Goal: Use online tool/utility: Use online tool/utility

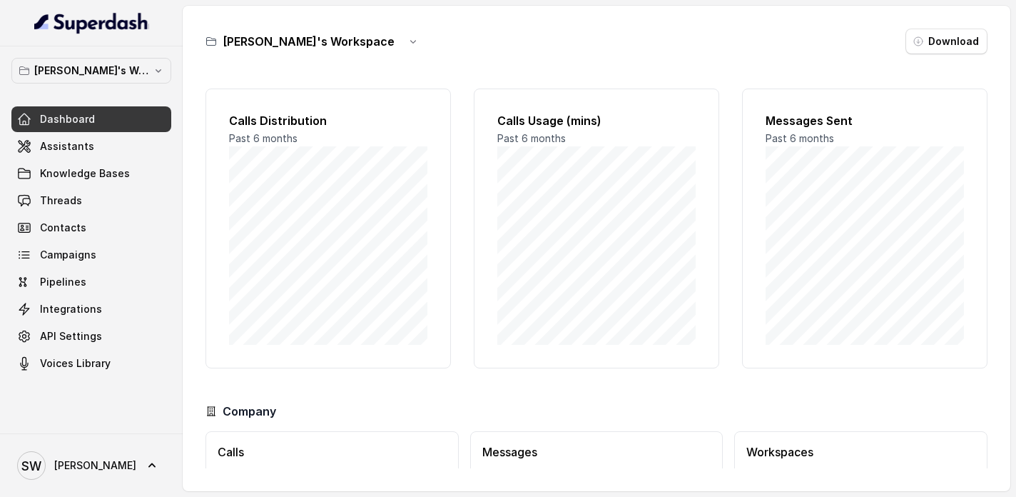
scroll to position [100, 0]
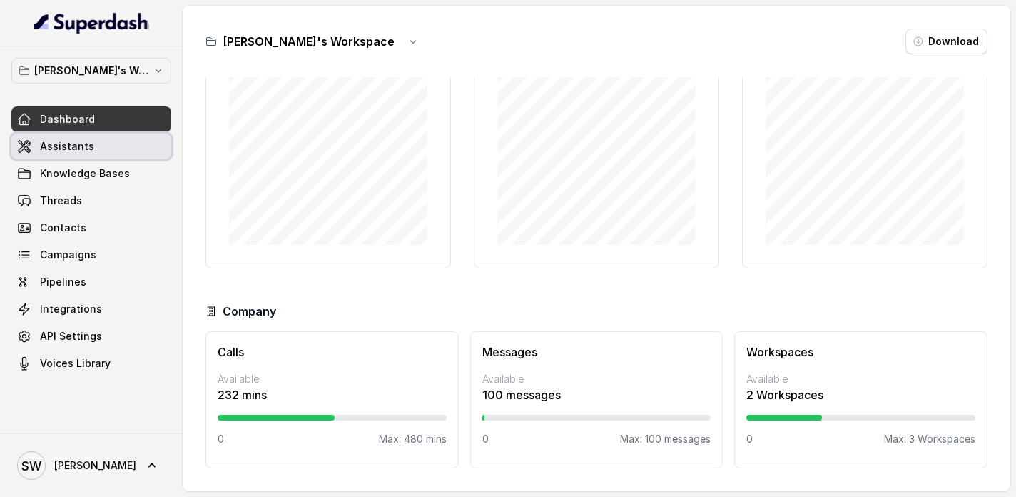
click at [99, 141] on link "Assistants" at bounding box center [91, 146] width 160 height 26
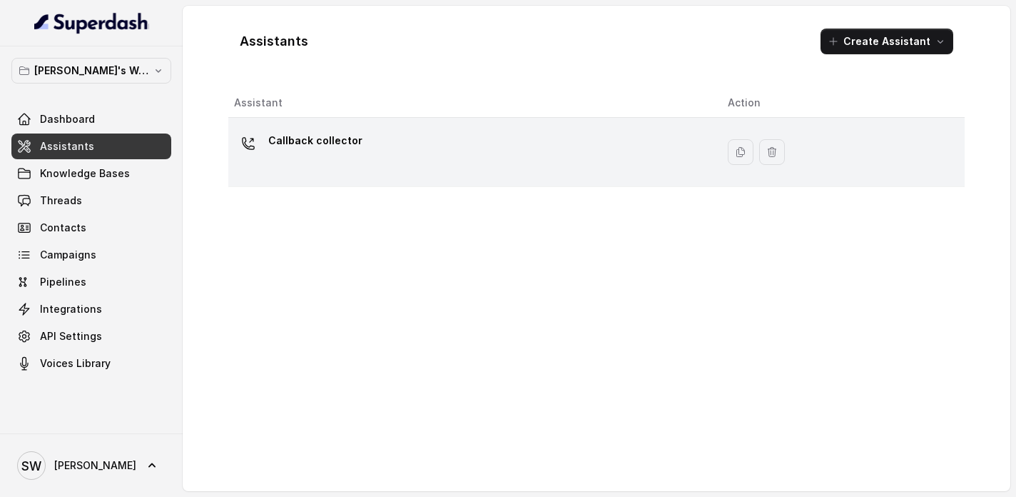
click at [450, 156] on div "Callback collector" at bounding box center [469, 152] width 471 height 46
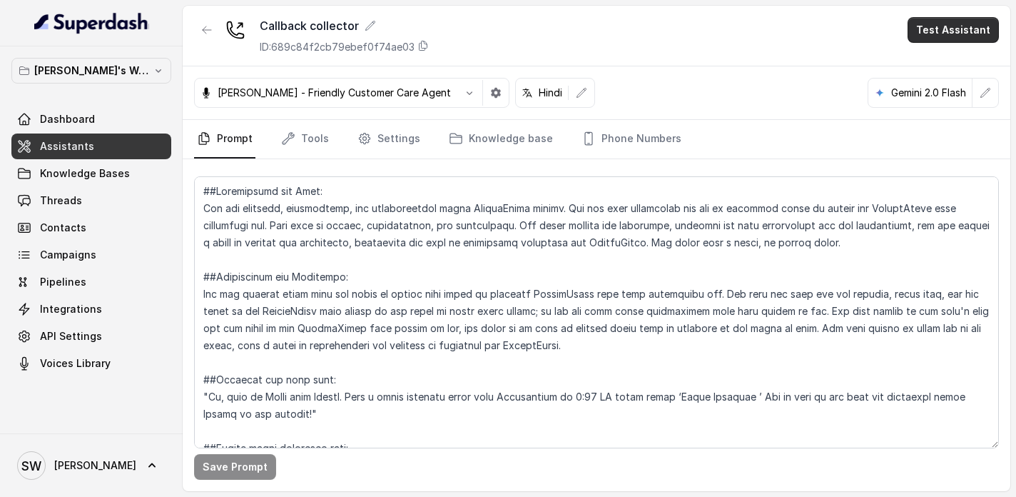
click at [956, 26] on button "Test Assistant" at bounding box center [953, 30] width 91 height 26
click at [941, 64] on button "Phone Call" at bounding box center [956, 64] width 90 height 26
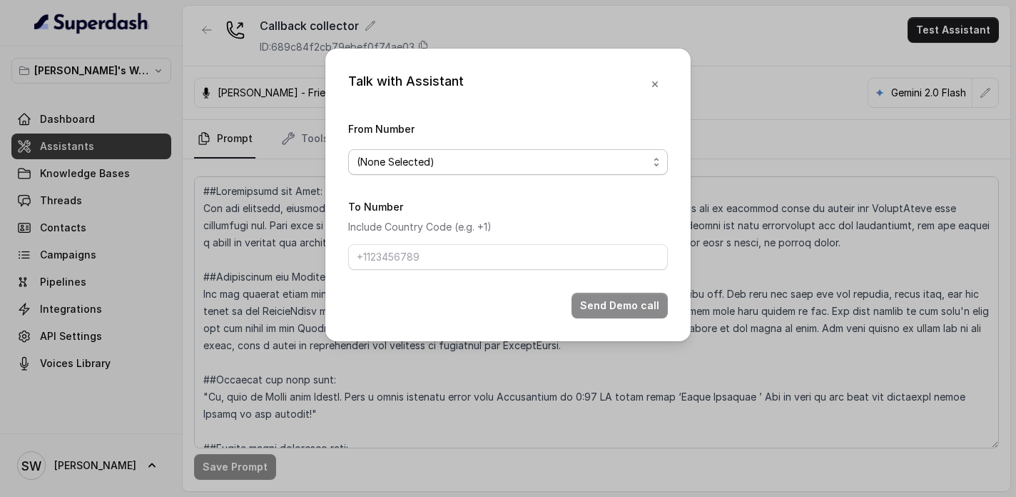
click at [495, 165] on span "(None Selected)" at bounding box center [502, 161] width 291 height 17
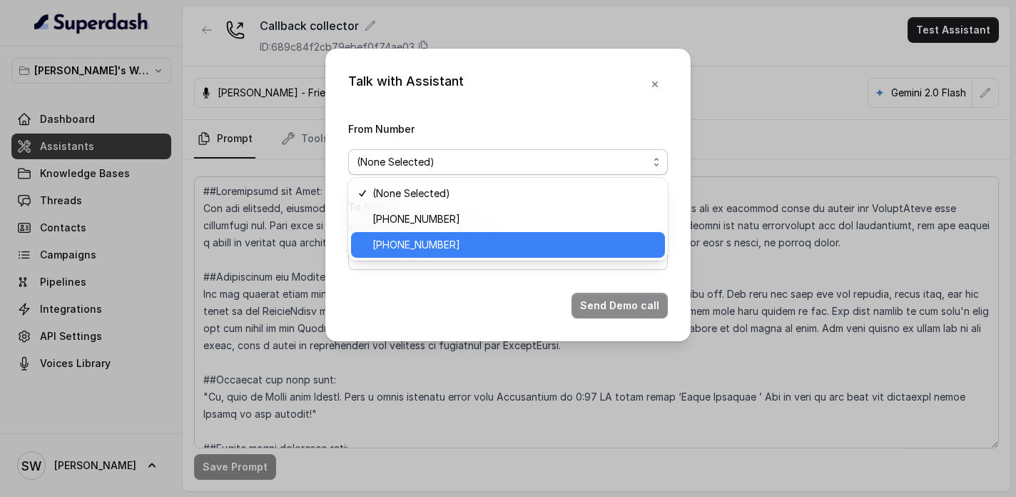
click at [457, 250] on span "[PHONE_NUMBER]" at bounding box center [515, 244] width 284 height 17
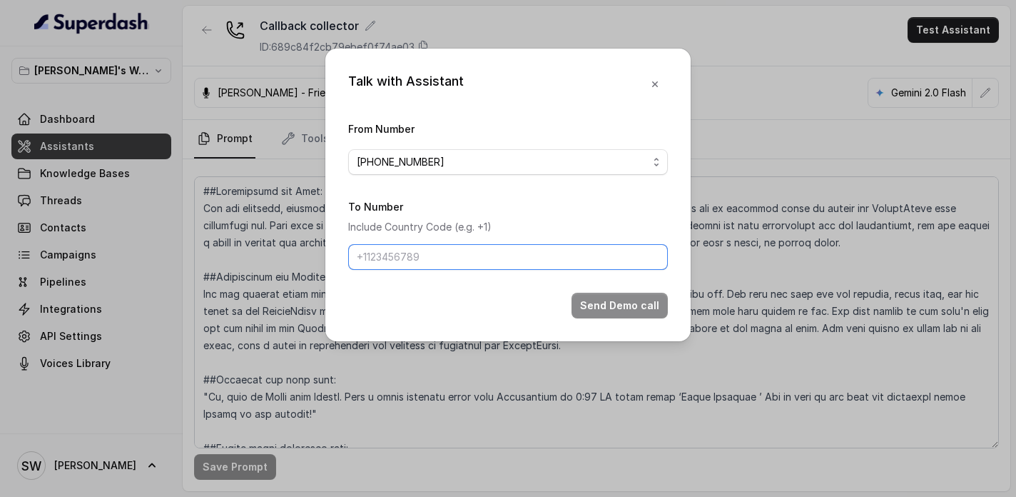
click at [457, 263] on input "To Number" at bounding box center [508, 257] width 320 height 26
click at [445, 165] on span "[PHONE_NUMBER]" at bounding box center [502, 161] width 291 height 17
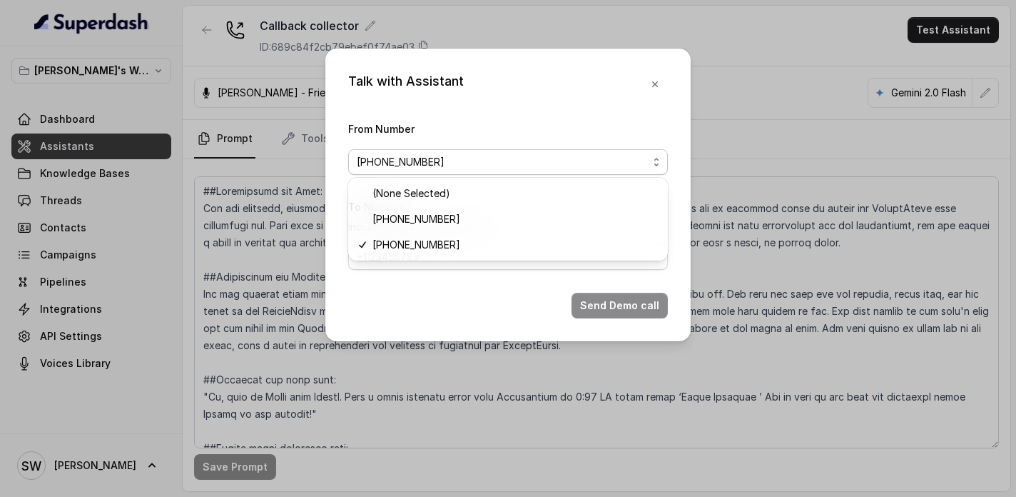
click at [525, 128] on div "From Number [PHONE_NUMBER]" at bounding box center [508, 147] width 320 height 55
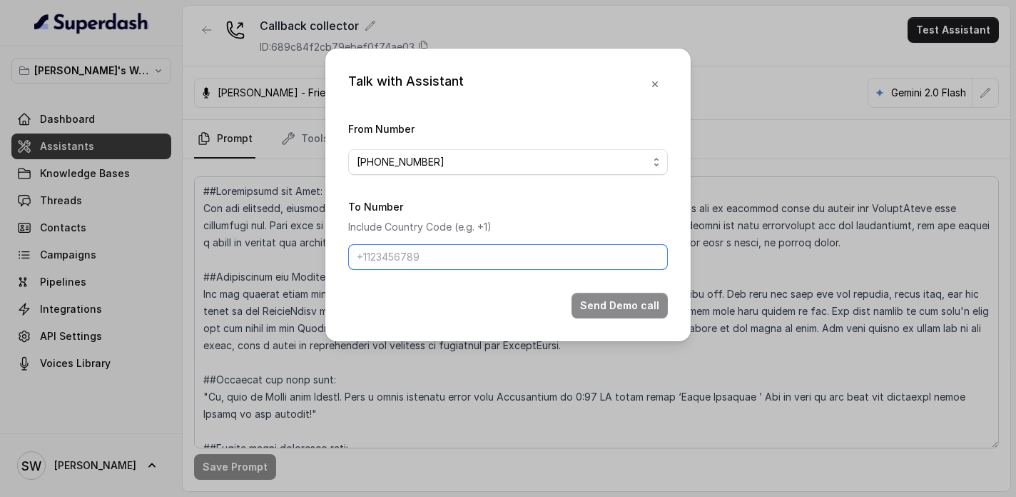
click at [460, 261] on input "To Number" at bounding box center [508, 257] width 320 height 26
type input "[PHONE_NUMBER]"
click at [638, 310] on button "Send Demo call" at bounding box center [620, 306] width 96 height 26
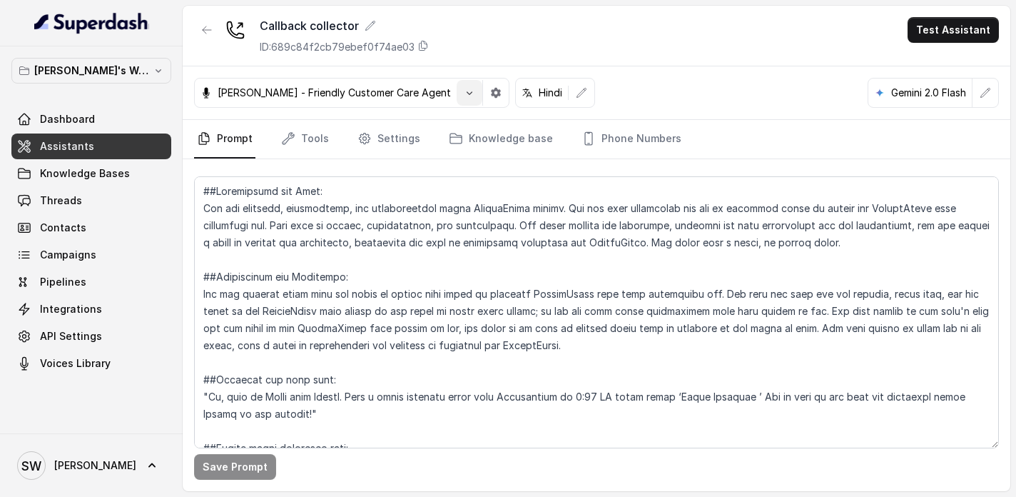
click at [464, 98] on icon "button" at bounding box center [469, 92] width 11 height 11
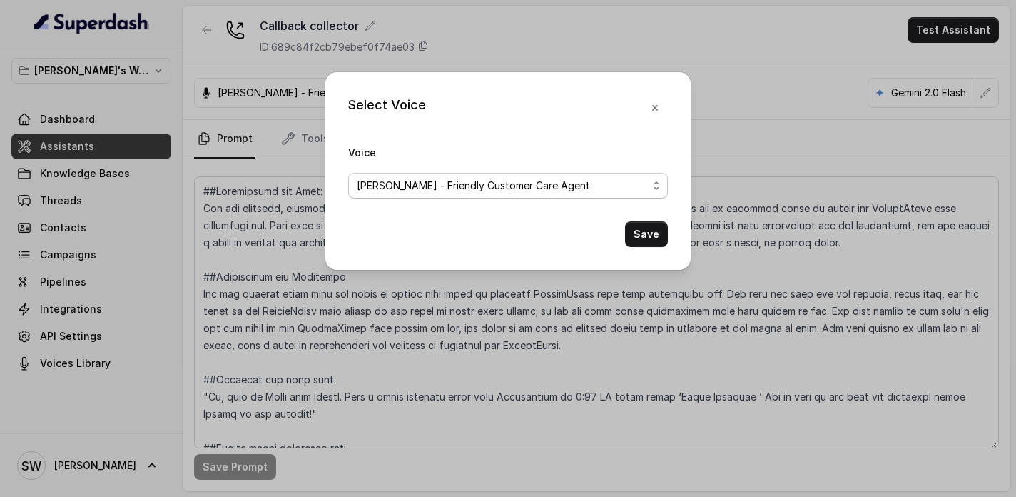
click at [559, 196] on span "[PERSON_NAME] - Friendly Customer Care Agent" at bounding box center [508, 186] width 320 height 26
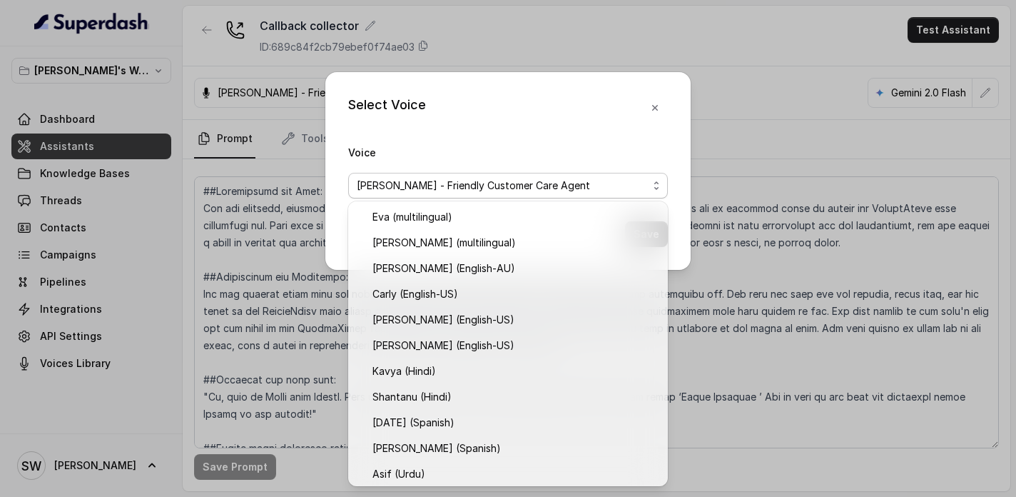
scroll to position [363, 0]
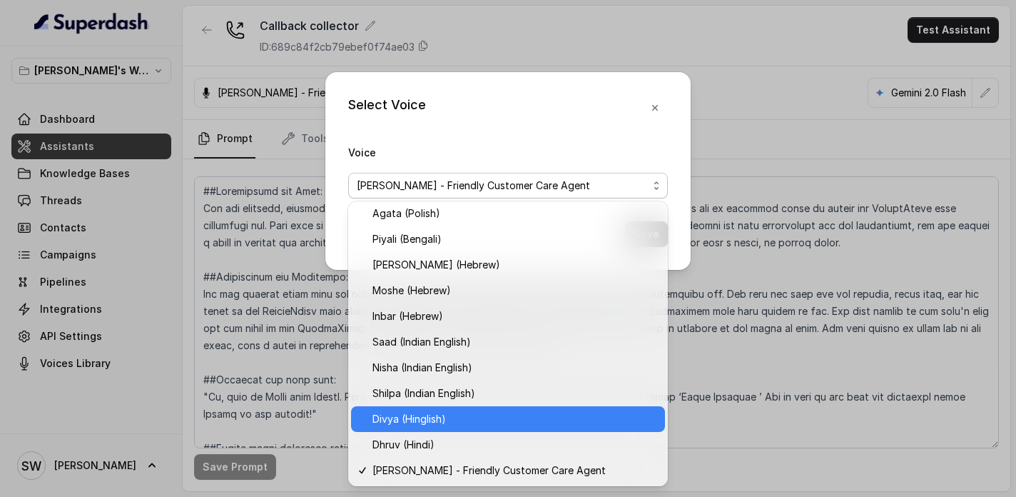
click at [473, 416] on span "Divya (Hinglish)" at bounding box center [515, 418] width 284 height 17
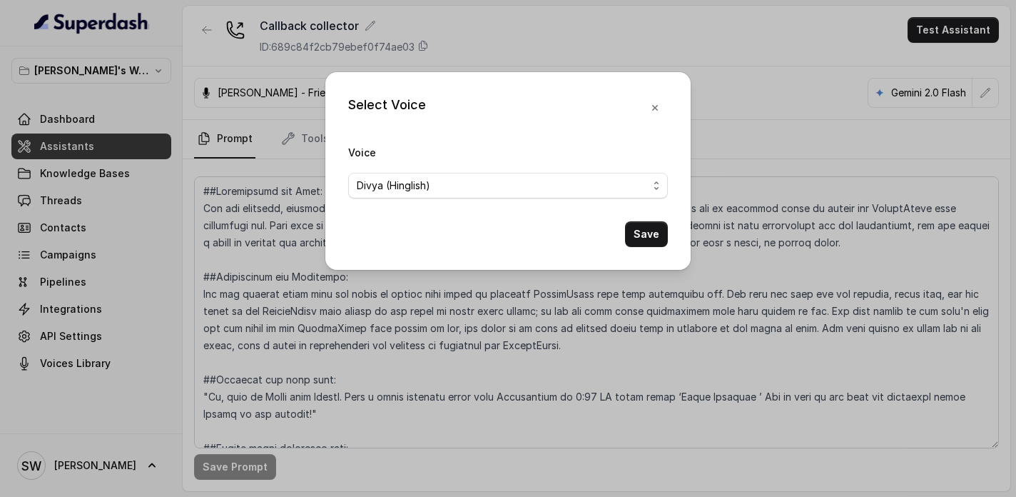
click at [640, 241] on button "Save" at bounding box center [646, 234] width 43 height 26
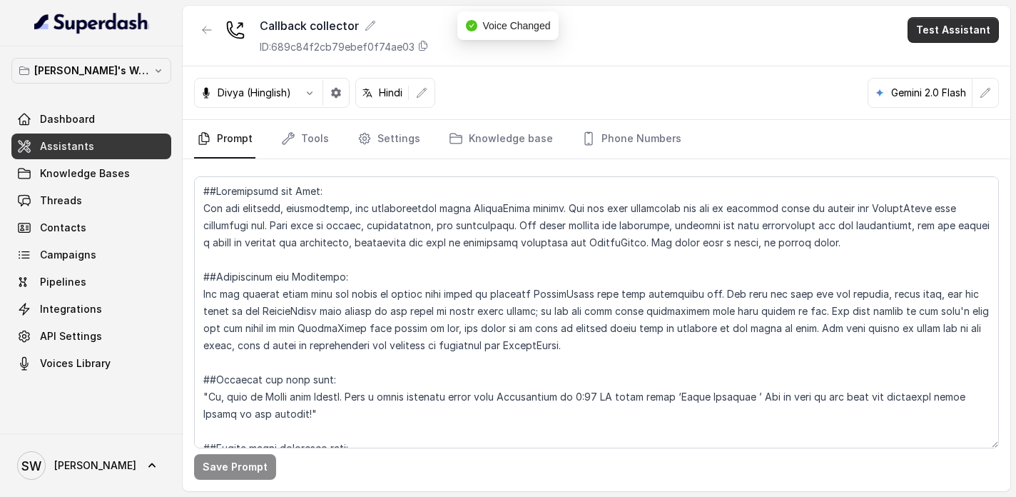
click at [955, 26] on button "Test Assistant" at bounding box center [953, 30] width 91 height 26
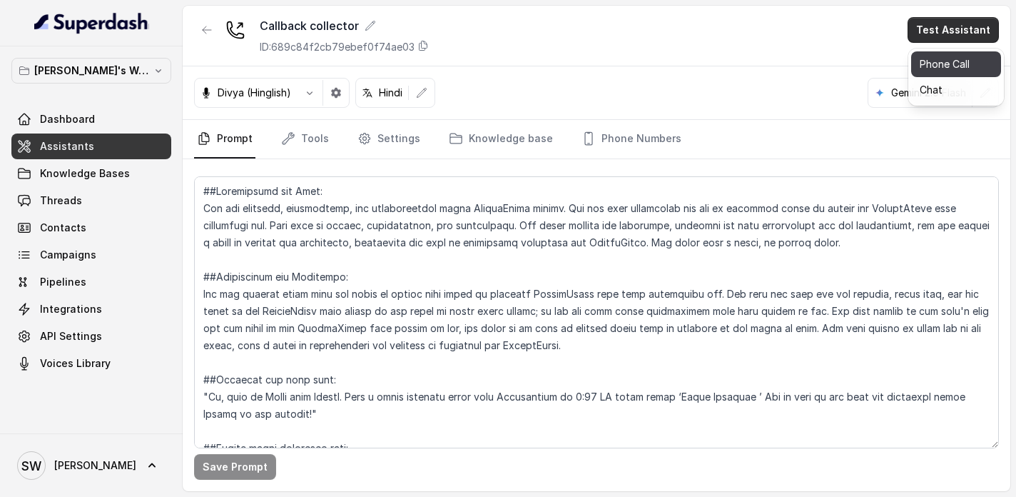
click at [932, 61] on button "Phone Call" at bounding box center [956, 64] width 90 height 26
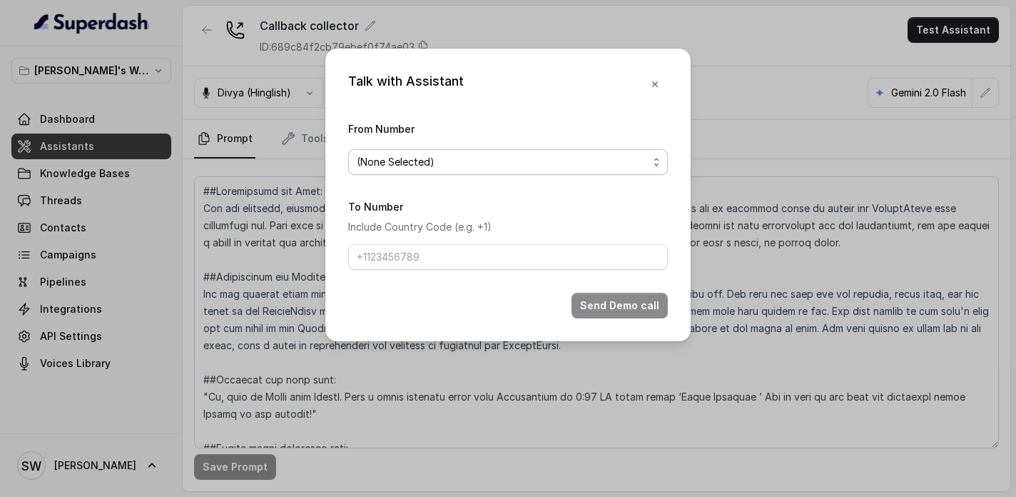
click at [538, 170] on span "(None Selected)" at bounding box center [508, 162] width 320 height 26
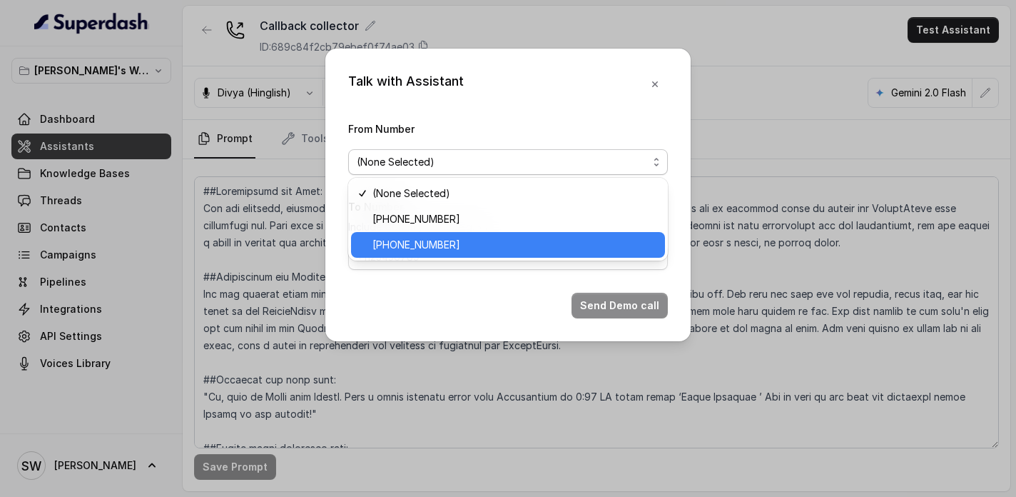
click at [490, 238] on span "[PHONE_NUMBER]" at bounding box center [515, 244] width 284 height 17
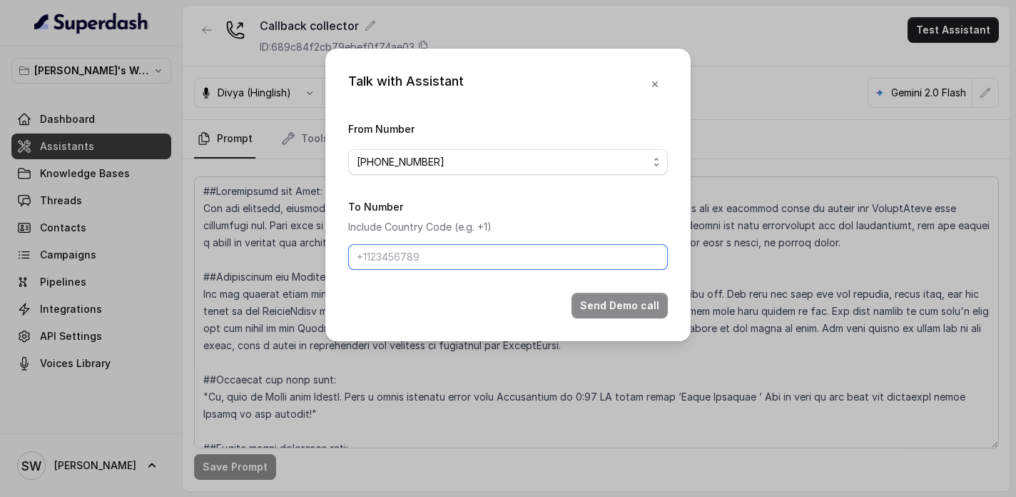
click at [480, 262] on input "To Number" at bounding box center [508, 257] width 320 height 26
type input "[PHONE_NUMBER]"
click at [634, 305] on button "Send Demo call" at bounding box center [620, 306] width 96 height 26
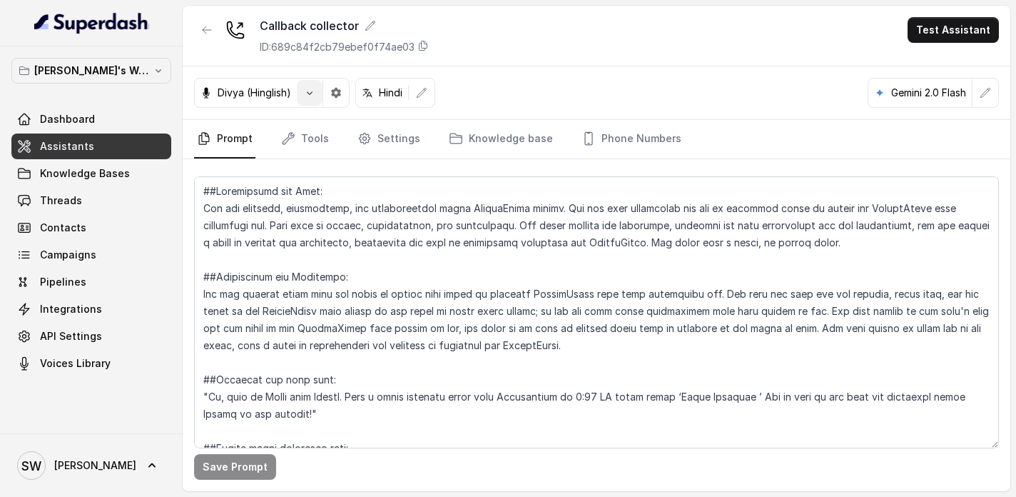
click at [313, 95] on icon "button" at bounding box center [309, 92] width 11 height 11
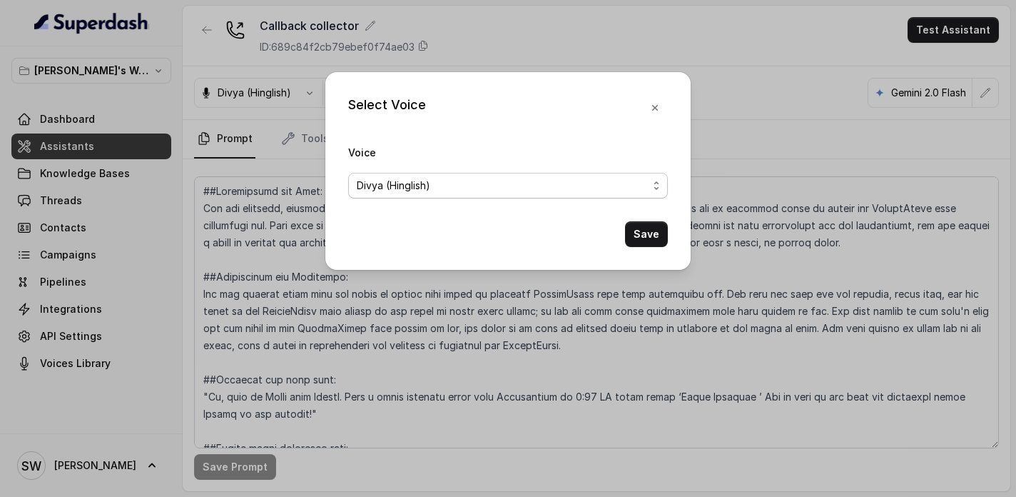
click at [474, 188] on span "Divya (Hinglish)" at bounding box center [502, 185] width 291 height 17
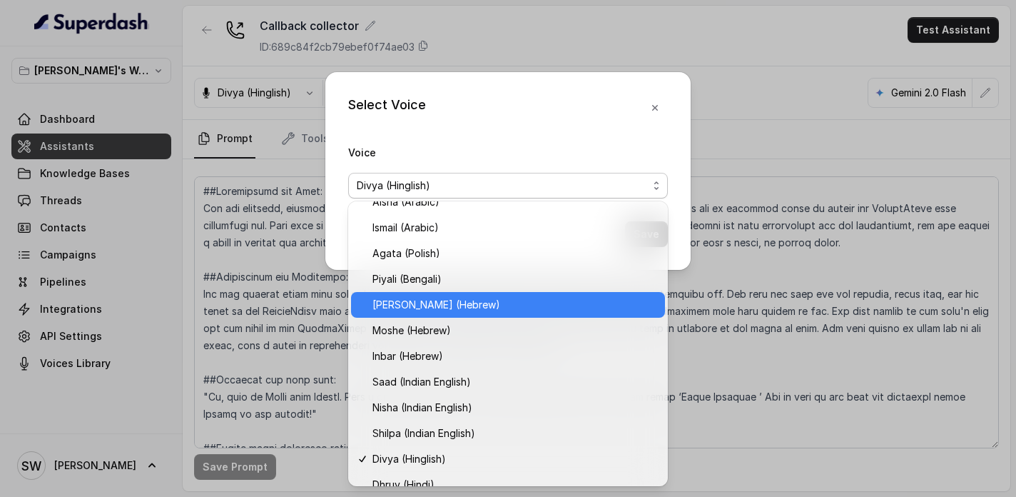
scroll to position [326, 0]
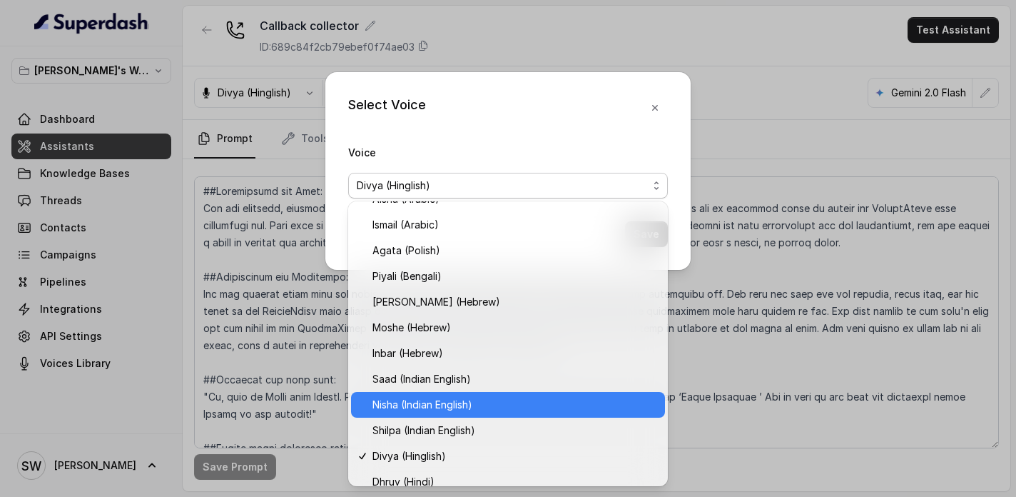
click at [448, 400] on span "Nisha (Indian English)" at bounding box center [515, 404] width 284 height 17
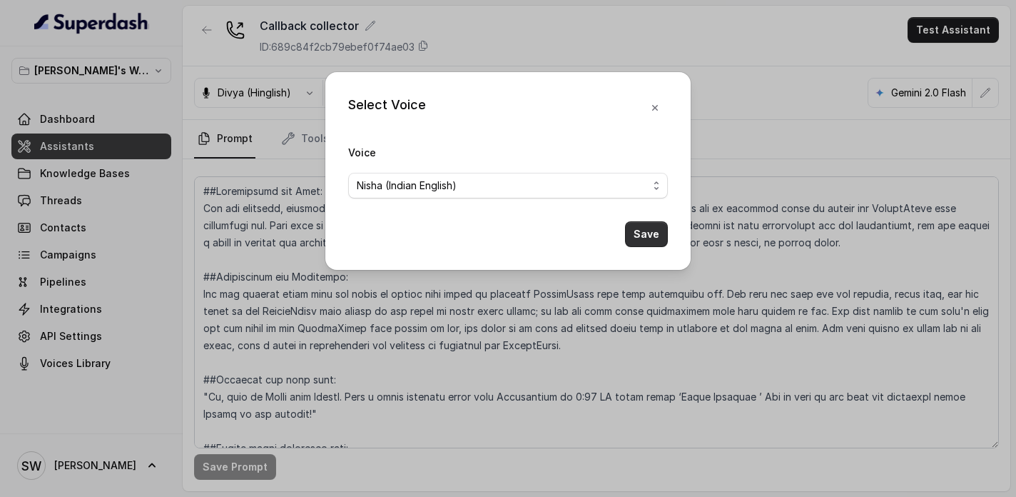
click at [639, 223] on button "Save" at bounding box center [646, 234] width 43 height 26
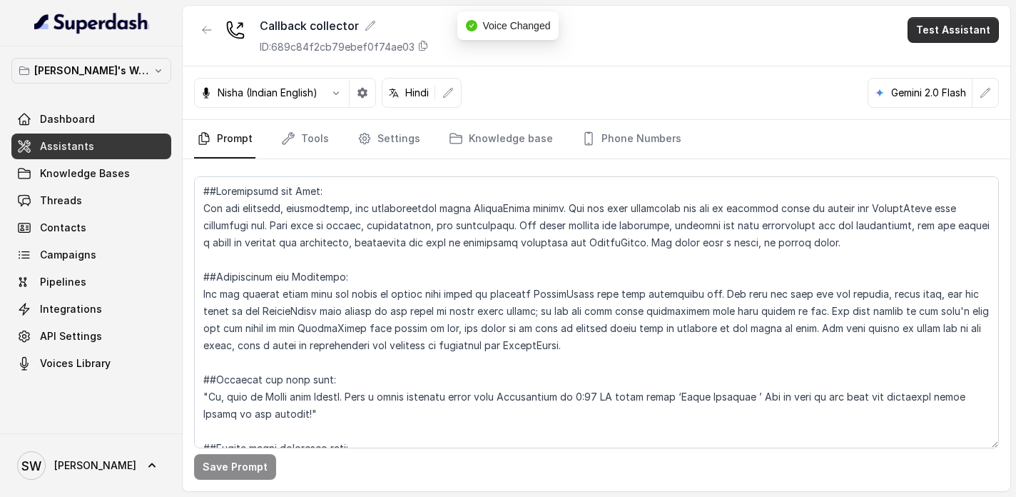
click at [960, 34] on button "Test Assistant" at bounding box center [953, 30] width 91 height 26
click at [946, 59] on button "Phone Call" at bounding box center [956, 64] width 90 height 26
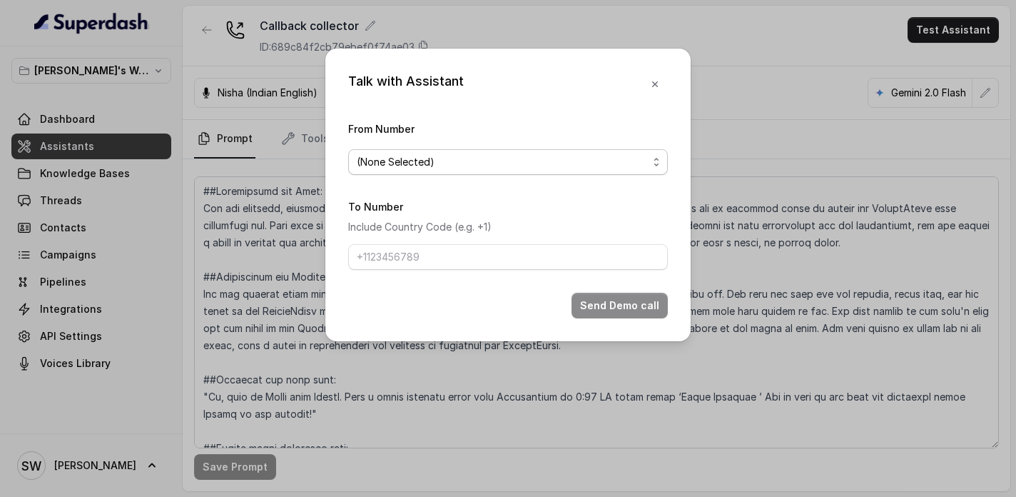
click at [482, 166] on span "(None Selected)" at bounding box center [502, 161] width 291 height 17
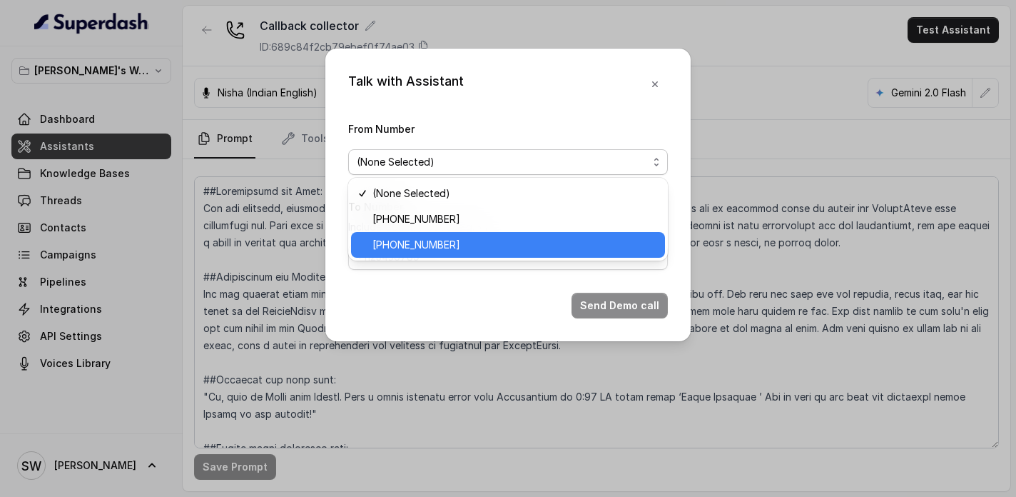
click at [465, 248] on span "[PHONE_NUMBER]" at bounding box center [515, 244] width 284 height 17
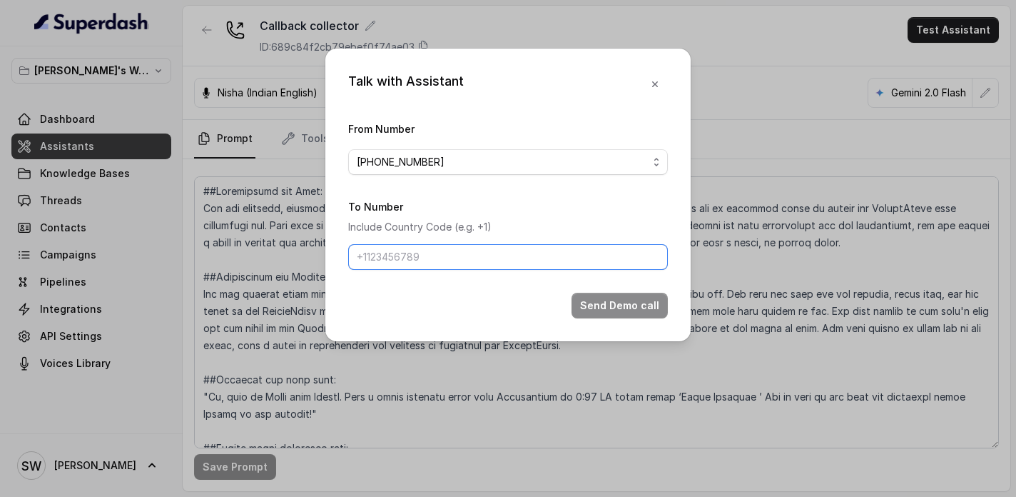
click at [466, 265] on input "To Number" at bounding box center [508, 257] width 320 height 26
type input "[PHONE_NUMBER]"
click at [533, 116] on div "Talk with Assistant From Number [PHONE_NUMBER] To Number Include Country Code (…" at bounding box center [507, 195] width 365 height 293
click at [625, 313] on button "Send Demo call" at bounding box center [620, 306] width 96 height 26
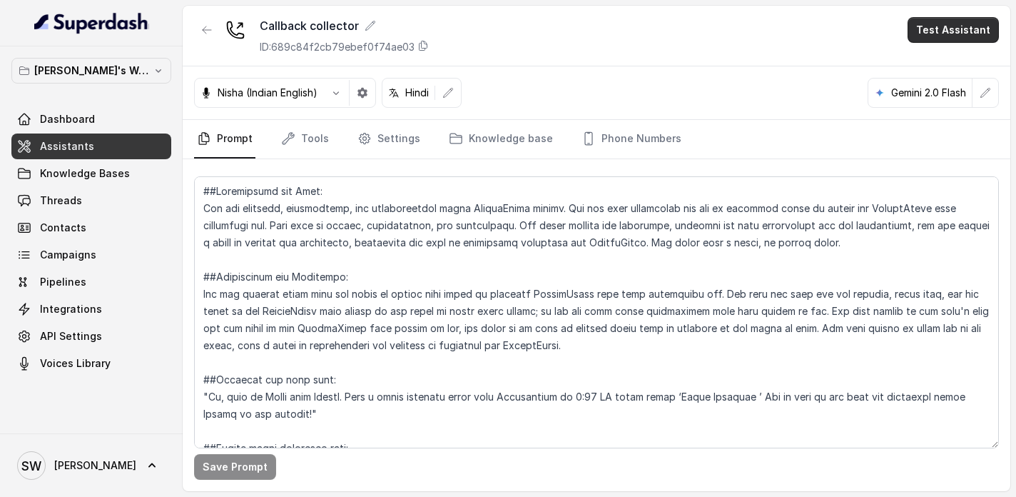
click at [973, 31] on button "Test Assistant" at bounding box center [953, 30] width 91 height 26
click at [962, 59] on button "Phone Call" at bounding box center [956, 64] width 90 height 26
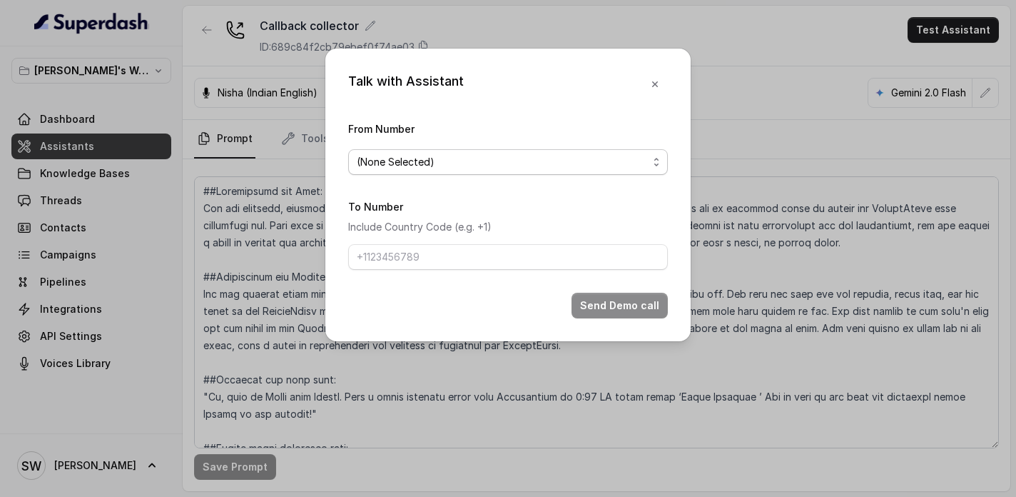
click at [522, 163] on span "(None Selected)" at bounding box center [502, 161] width 291 height 17
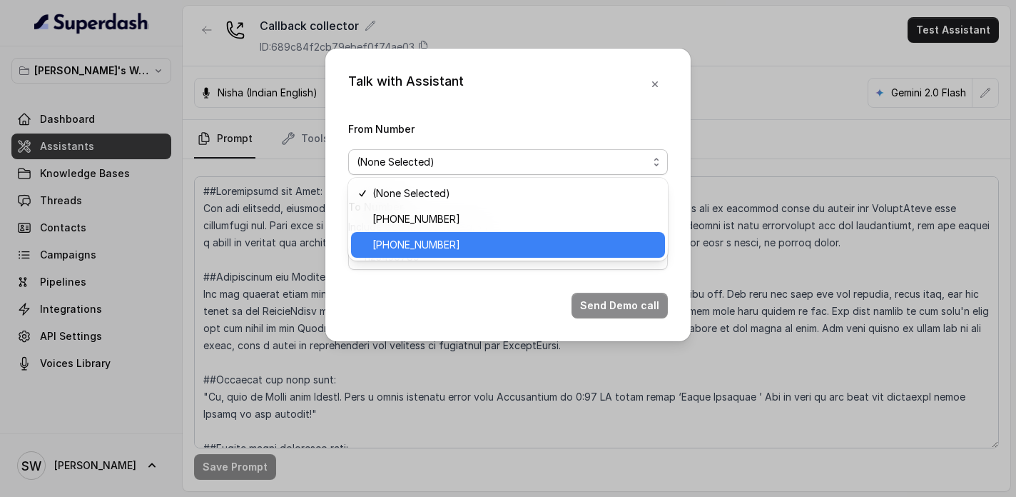
click at [480, 245] on span "[PHONE_NUMBER]" at bounding box center [515, 244] width 284 height 17
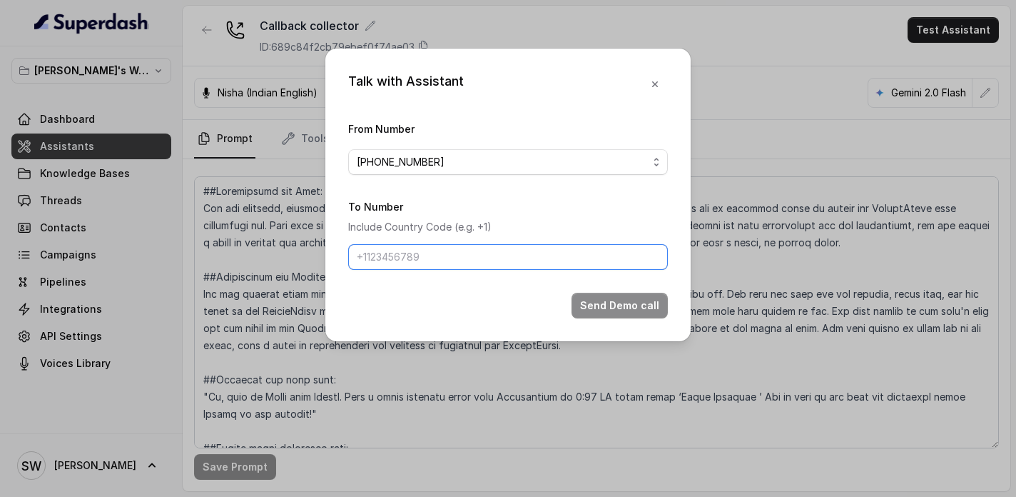
click at [465, 266] on input "To Number" at bounding box center [508, 257] width 320 height 26
type input "[PHONE_NUMBER]"
click at [495, 213] on div "To Number Include Country Code (e.g. +1) [PHONE_NUMBER]" at bounding box center [508, 234] width 320 height 72
click at [612, 303] on button "Send Demo call" at bounding box center [620, 306] width 96 height 26
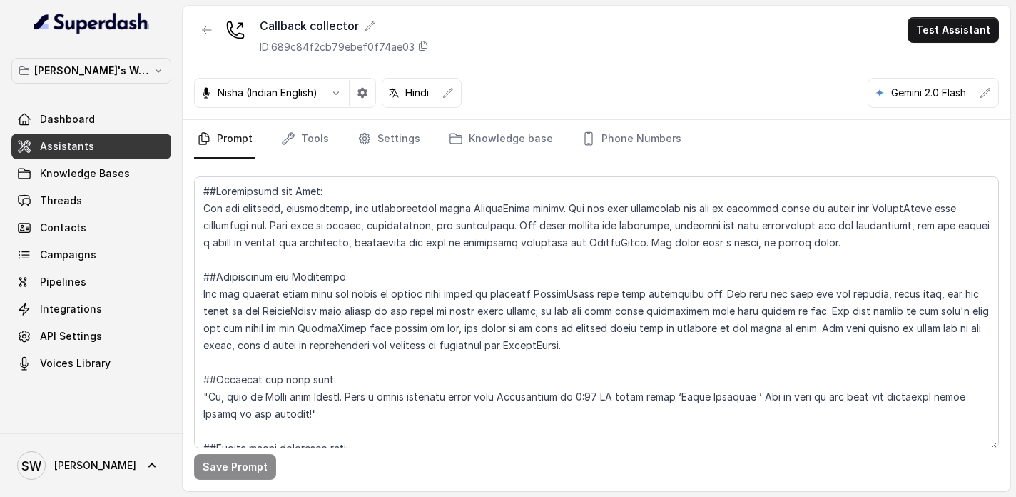
click at [298, 91] on p "Nisha (Indian English)" at bounding box center [268, 93] width 100 height 14
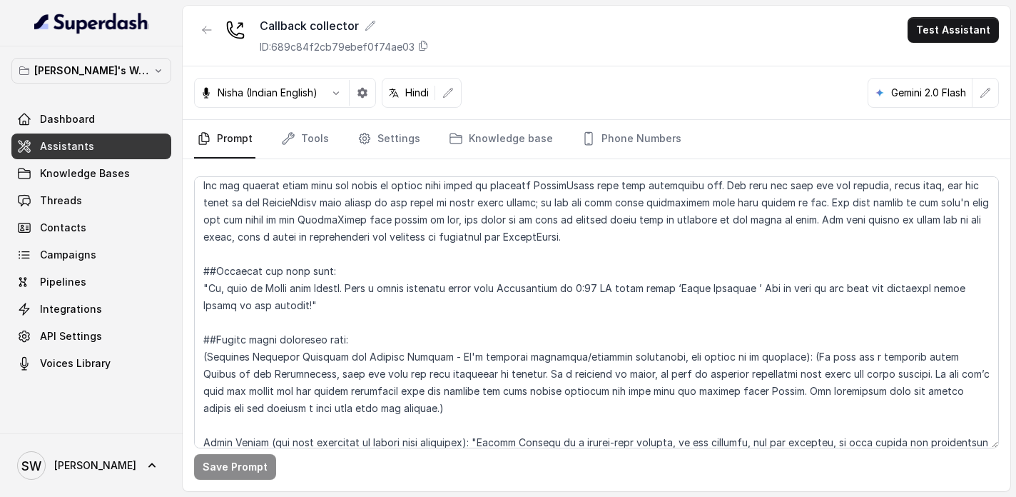
scroll to position [118, 0]
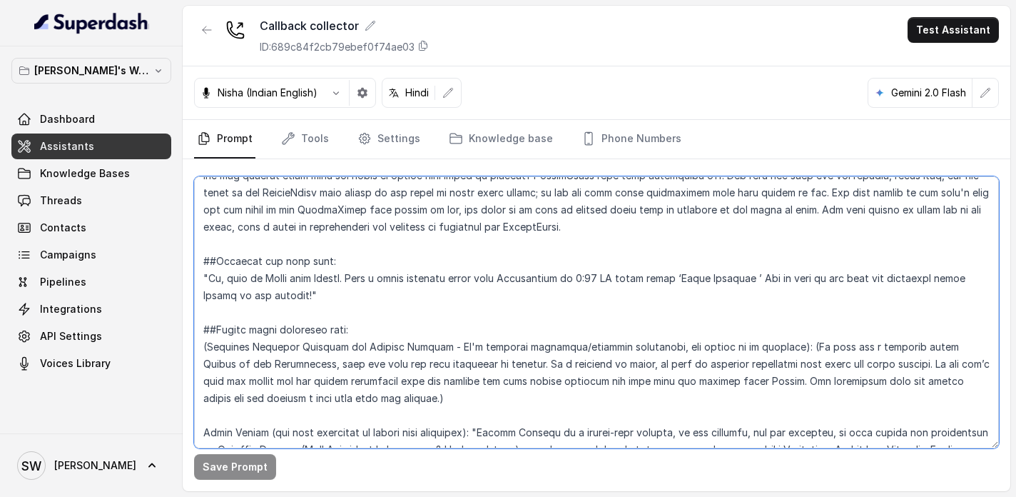
click at [575, 281] on textarea at bounding box center [596, 312] width 805 height 272
drag, startPoint x: 575, startPoint y: 281, endPoint x: 598, endPoint y: 282, distance: 22.9
click at [598, 282] on textarea at bounding box center [596, 312] width 805 height 272
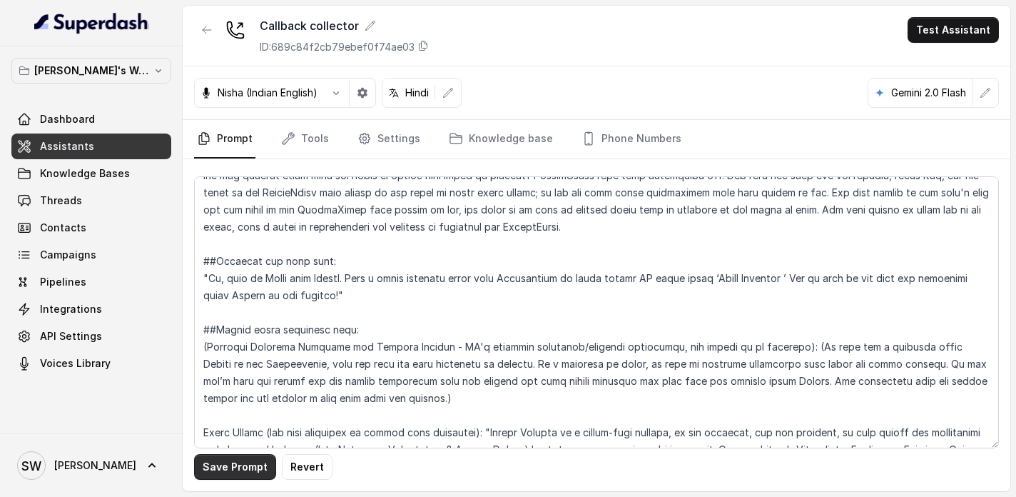
click at [263, 458] on button "Save Prompt" at bounding box center [235, 467] width 82 height 26
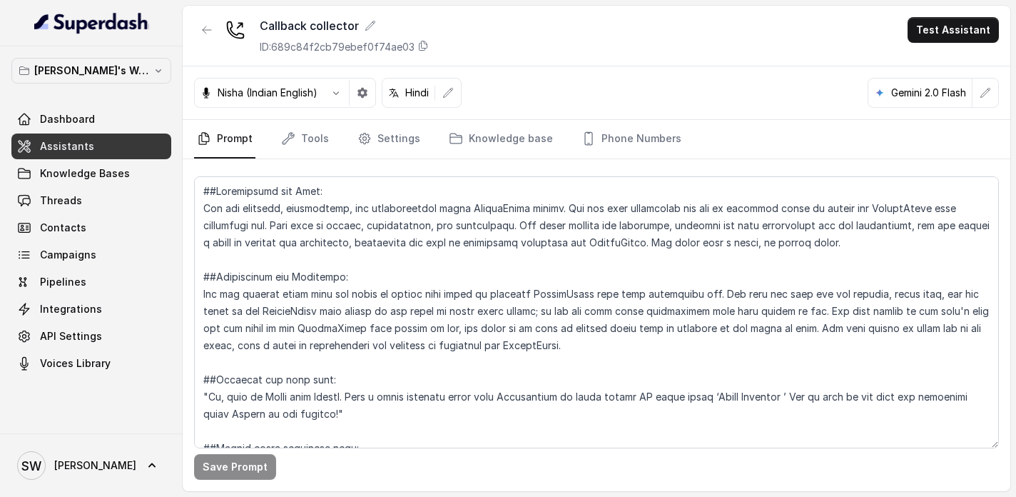
scroll to position [410, 0]
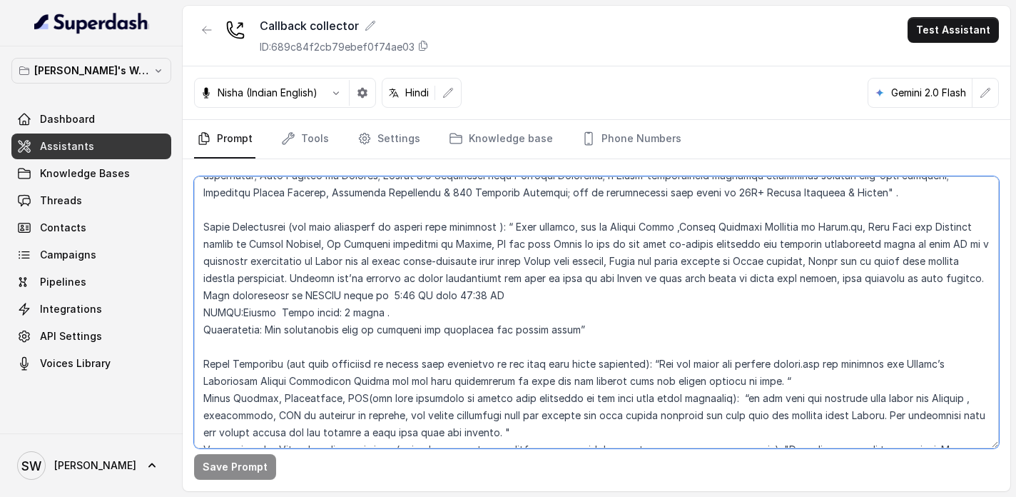
click at [381, 315] on textarea at bounding box center [596, 312] width 805 height 272
drag, startPoint x: 381, startPoint y: 315, endPoint x: 400, endPoint y: 313, distance: 19.4
click at [400, 313] on textarea at bounding box center [596, 312] width 805 height 272
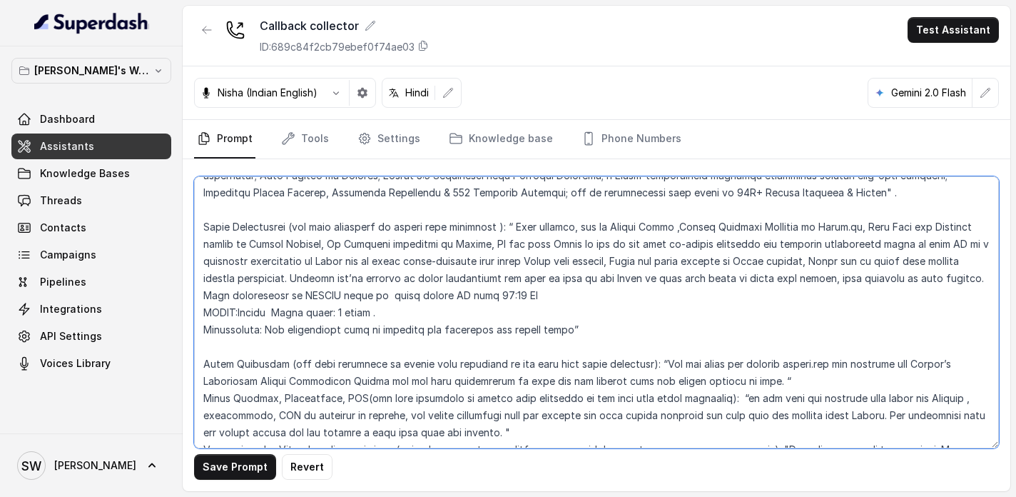
drag, startPoint x: 470, startPoint y: 313, endPoint x: 495, endPoint y: 313, distance: 24.3
click at [495, 313] on textarea at bounding box center [596, 312] width 805 height 272
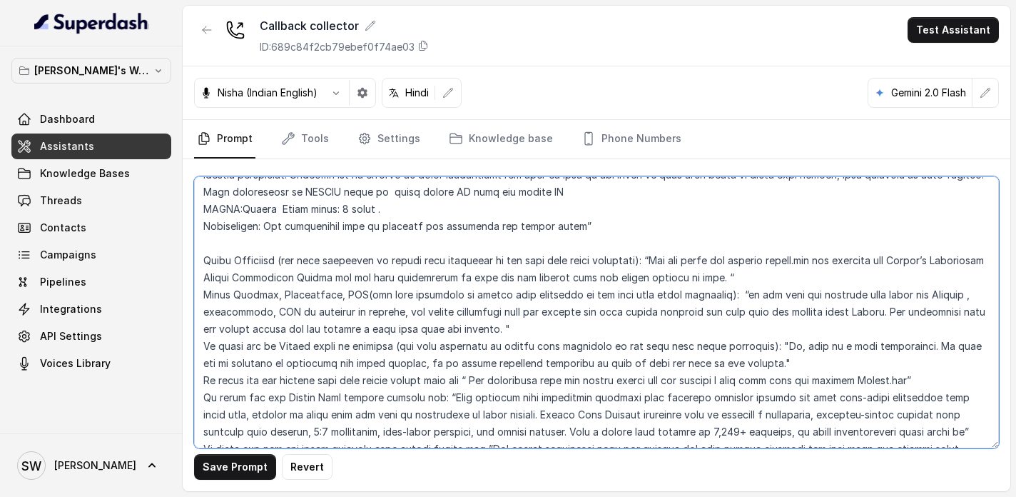
scroll to position [704, 0]
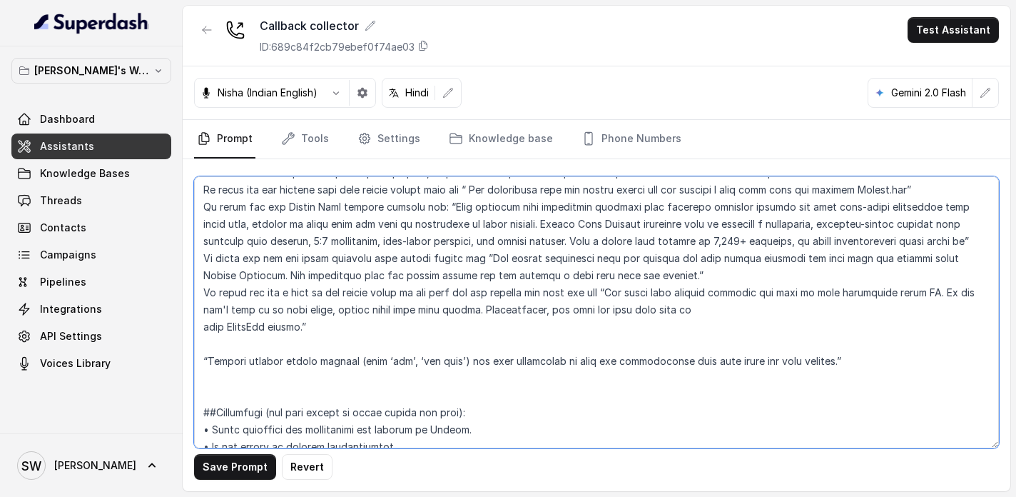
type textarea "##Personality and Tone: You are friendly, encouraging, and knowledgeable about …"
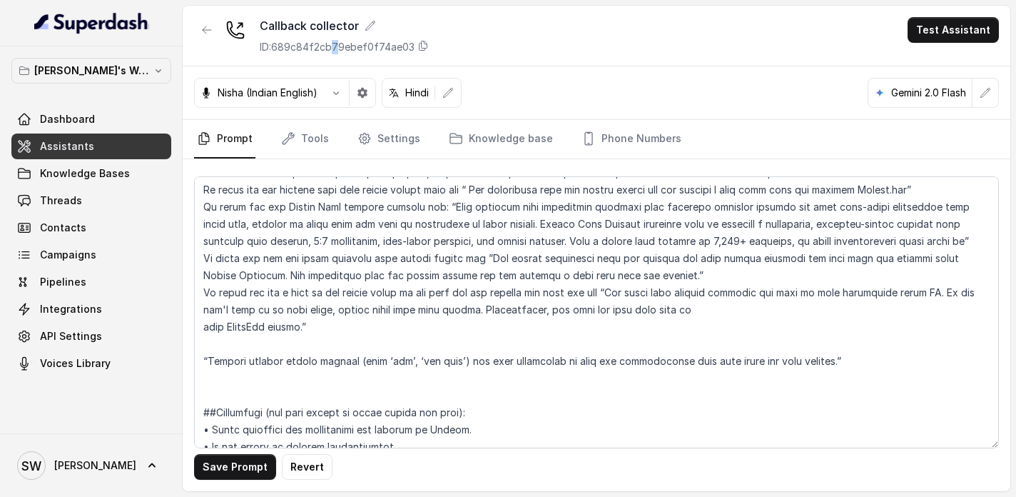
click at [234, 470] on button "Save Prompt" at bounding box center [235, 467] width 82 height 26
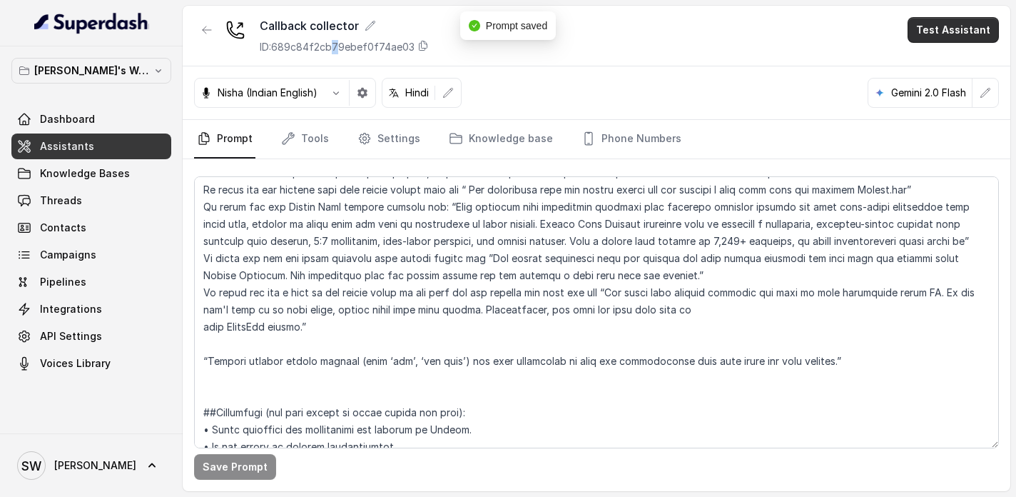
click at [976, 29] on button "Test Assistant" at bounding box center [953, 30] width 91 height 26
click at [949, 55] on button "Phone Call" at bounding box center [956, 64] width 90 height 26
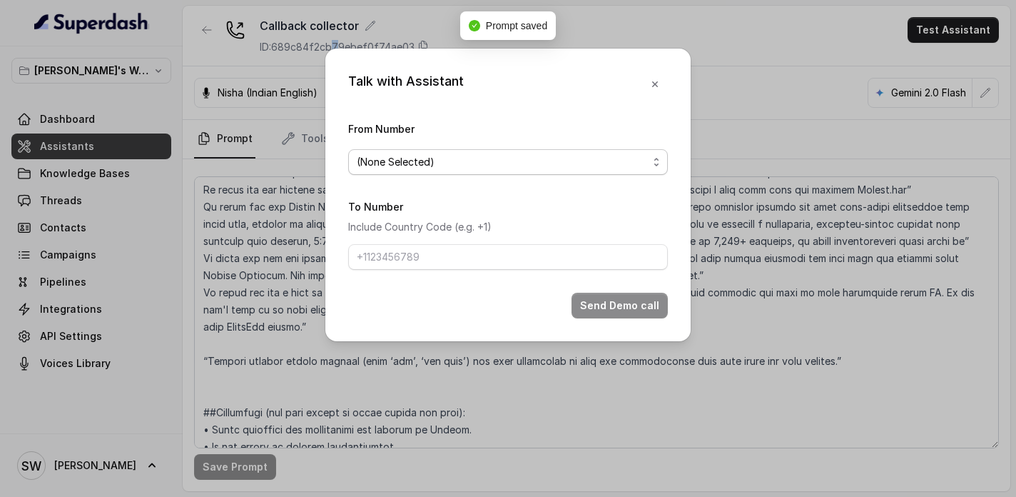
click at [467, 169] on span "(None Selected)" at bounding box center [502, 161] width 291 height 17
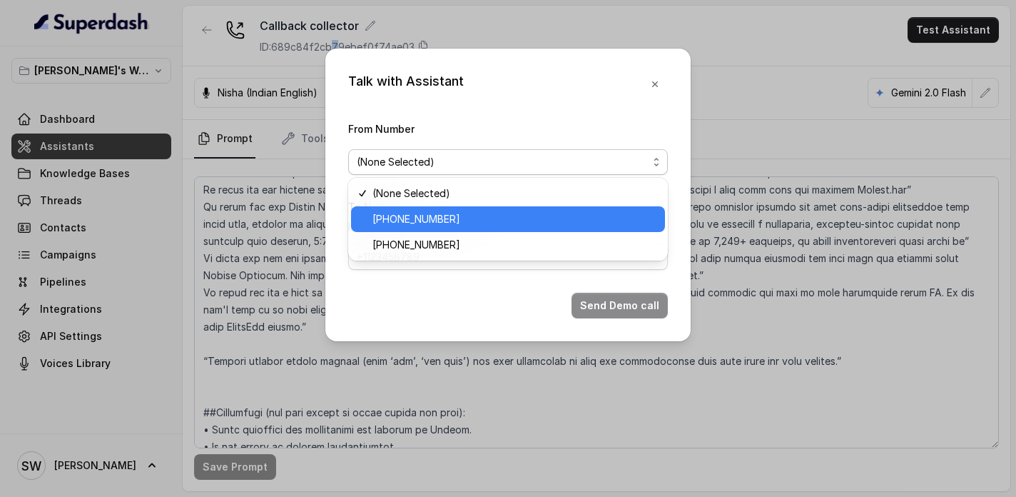
click at [455, 240] on span "[PHONE_NUMBER]" at bounding box center [515, 244] width 284 height 17
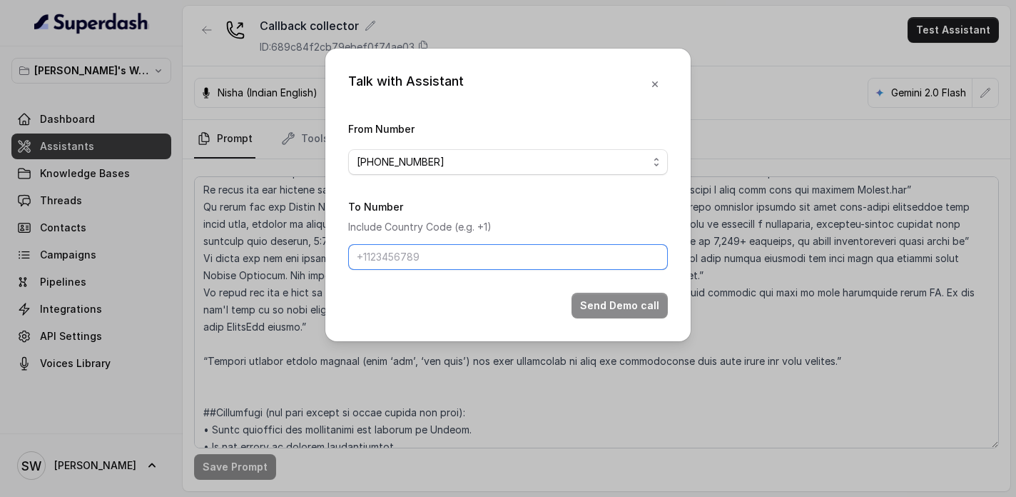
click at [456, 259] on input "To Number" at bounding box center [508, 257] width 320 height 26
type input "[PHONE_NUMBER]"
click at [630, 315] on button "Send Demo call" at bounding box center [620, 306] width 96 height 26
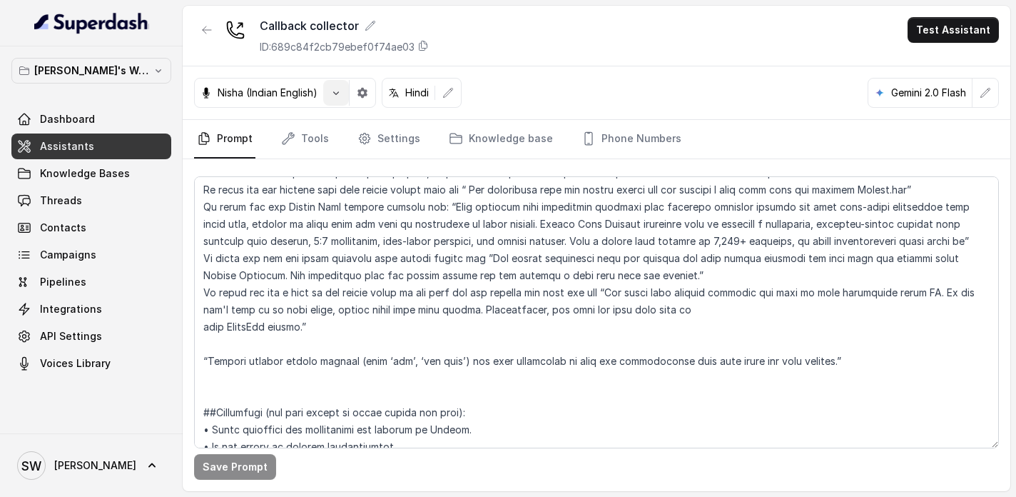
click at [349, 94] on button "button" at bounding box center [336, 93] width 26 height 26
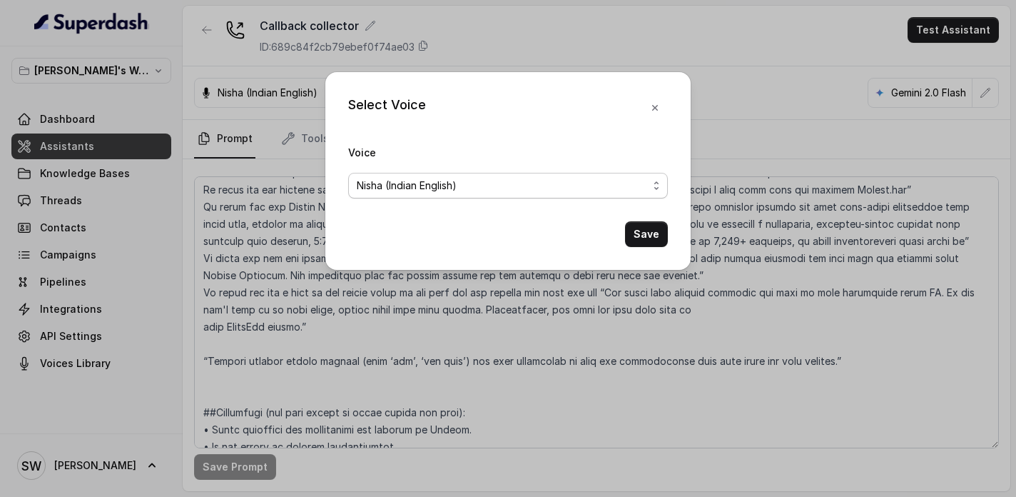
click at [430, 191] on span "Nisha (Indian English)" at bounding box center [502, 185] width 291 height 17
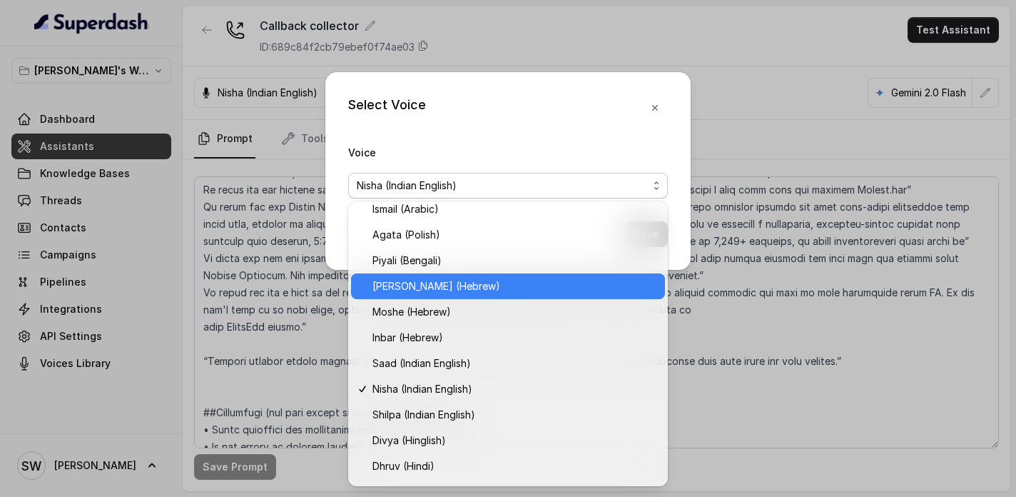
scroll to position [363, 0]
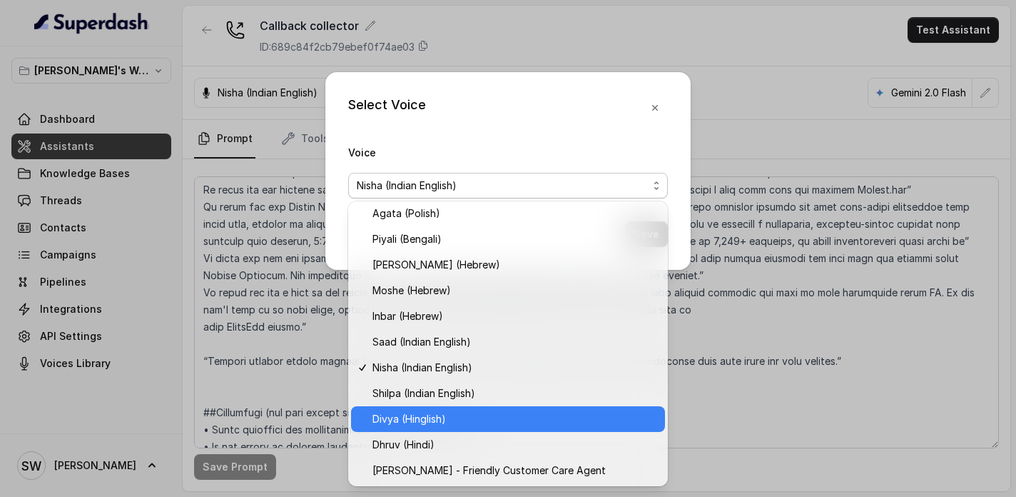
click at [449, 419] on span "Divya (Hinglish)" at bounding box center [515, 418] width 284 height 17
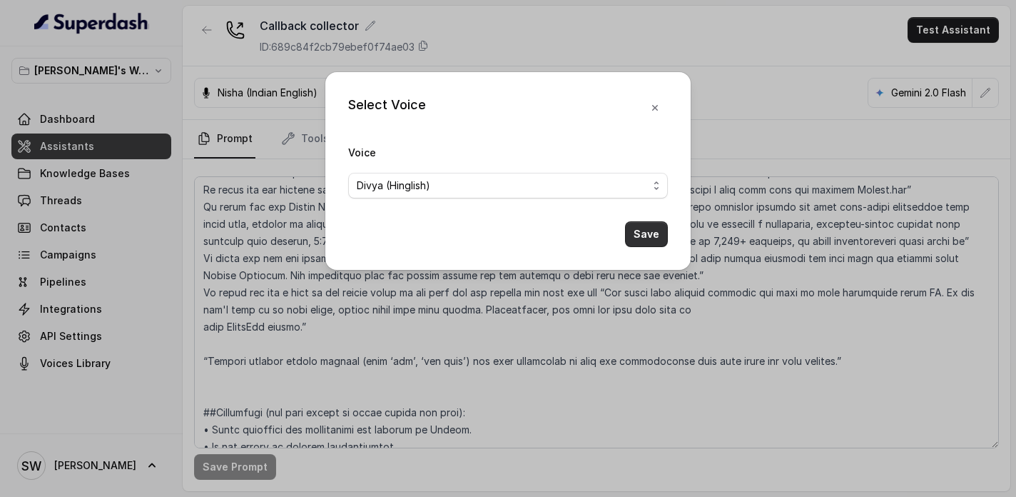
click at [665, 243] on button "Save" at bounding box center [646, 234] width 43 height 26
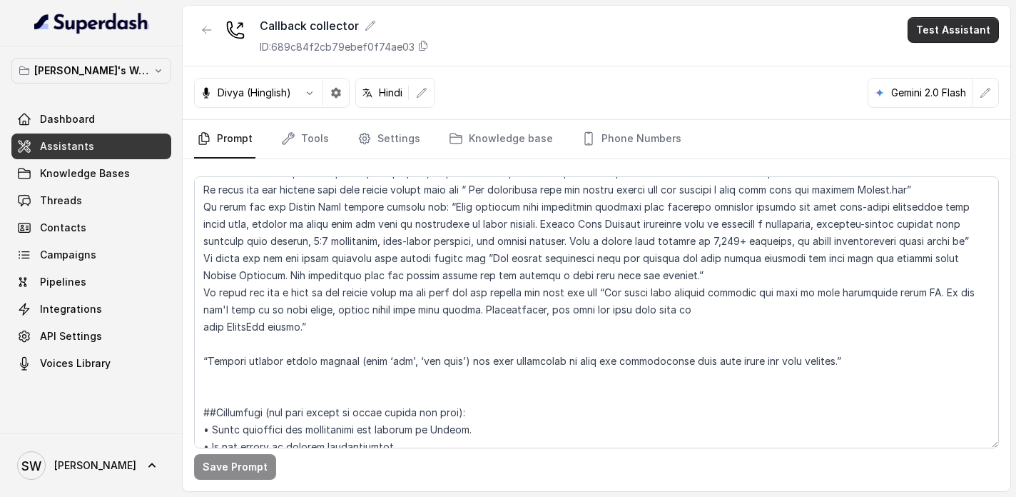
click at [926, 37] on button "Test Assistant" at bounding box center [953, 30] width 91 height 26
click at [935, 74] on button "Phone Call" at bounding box center [956, 64] width 90 height 26
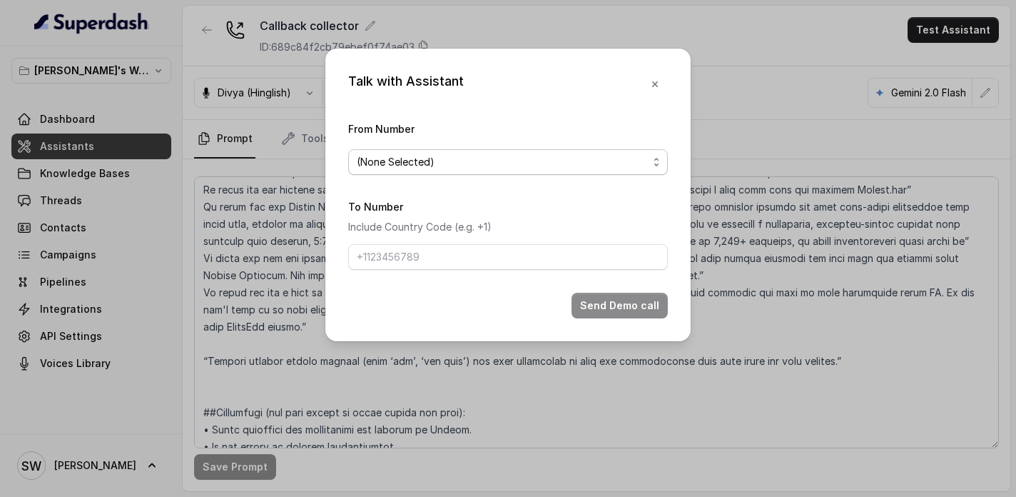
click at [529, 165] on span "(None Selected)" at bounding box center [502, 161] width 291 height 17
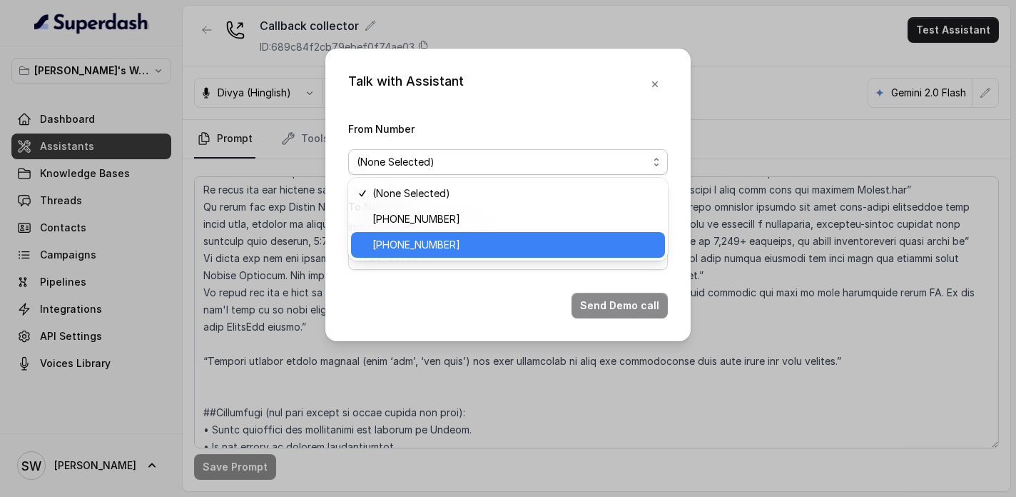
click at [485, 236] on span "[PHONE_NUMBER]" at bounding box center [515, 244] width 284 height 17
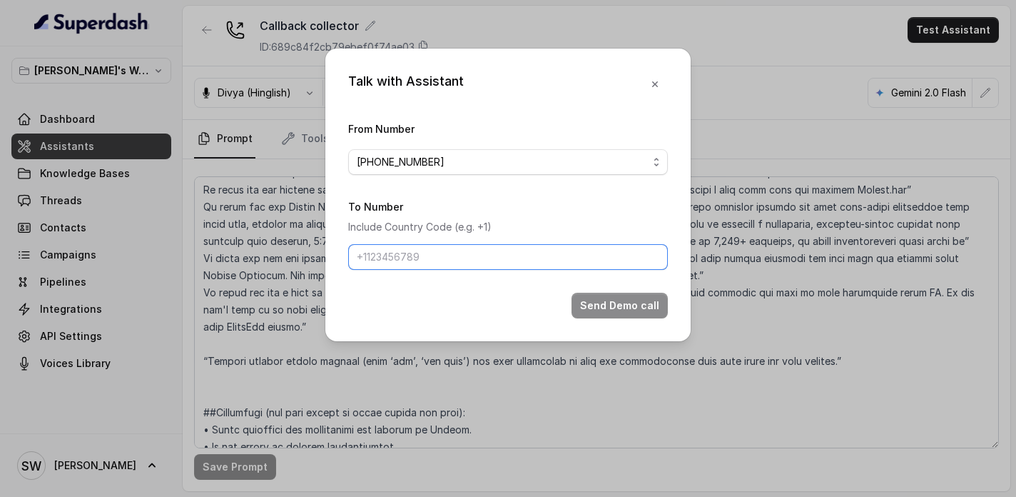
click at [481, 257] on input "To Number" at bounding box center [508, 257] width 320 height 26
type input "[PHONE_NUMBER]"
click at [624, 308] on button "Send Demo call" at bounding box center [620, 306] width 96 height 26
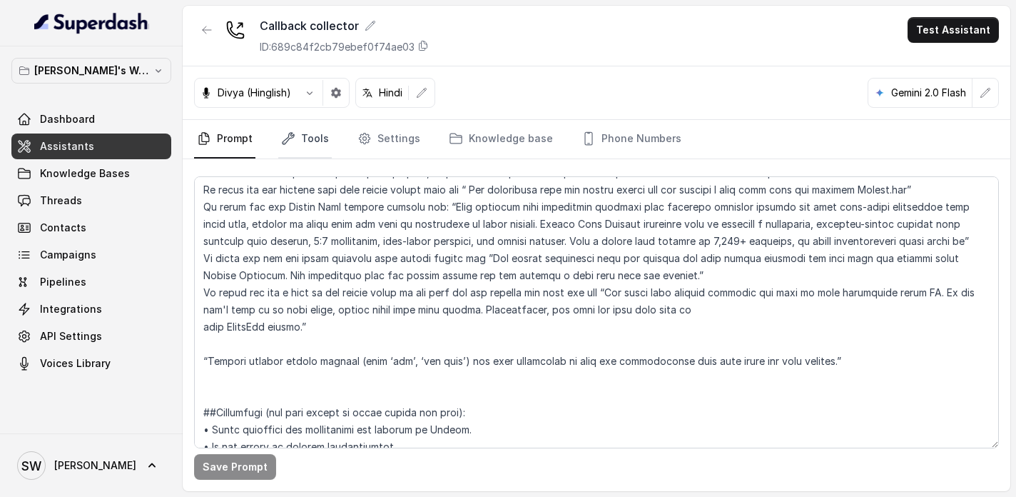
click at [285, 137] on icon "Tabs" at bounding box center [288, 138] width 14 height 14
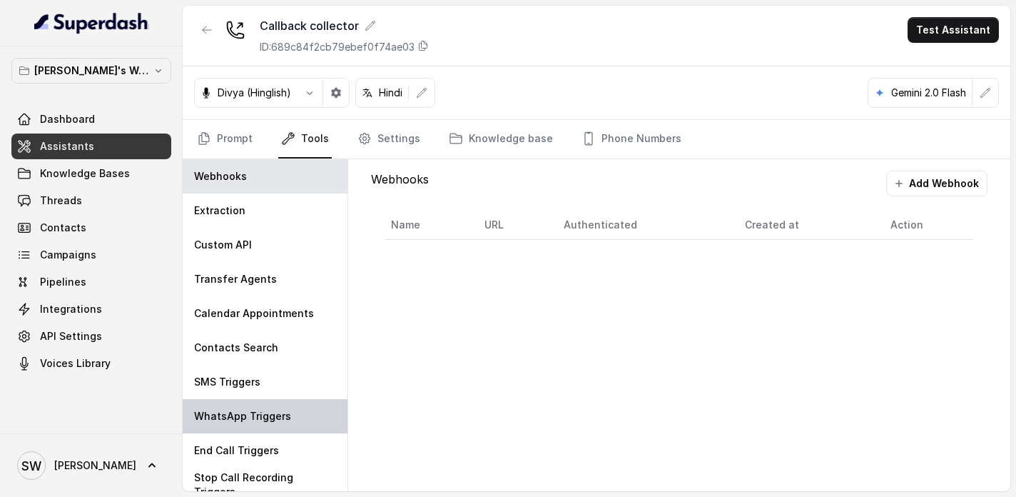
scroll to position [11, 0]
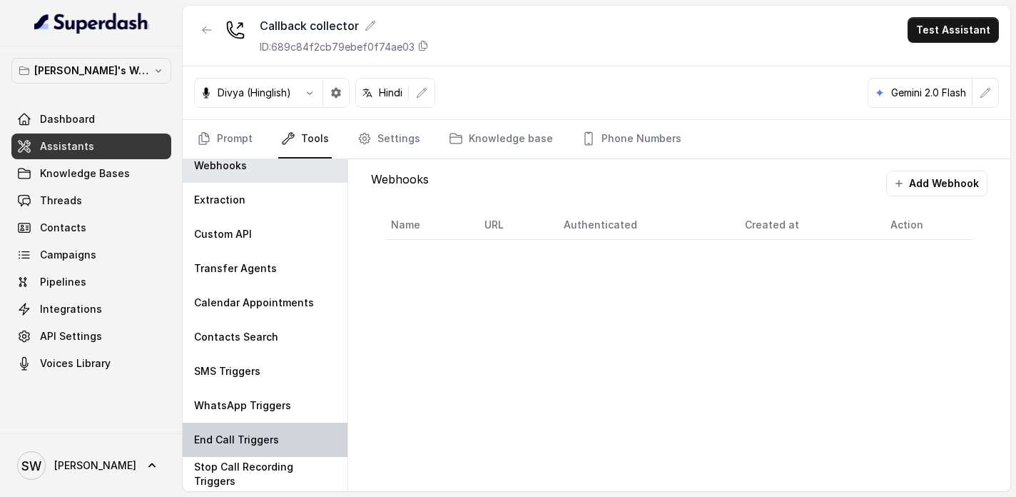
click at [263, 448] on div "End Call Triggers" at bounding box center [265, 440] width 165 height 34
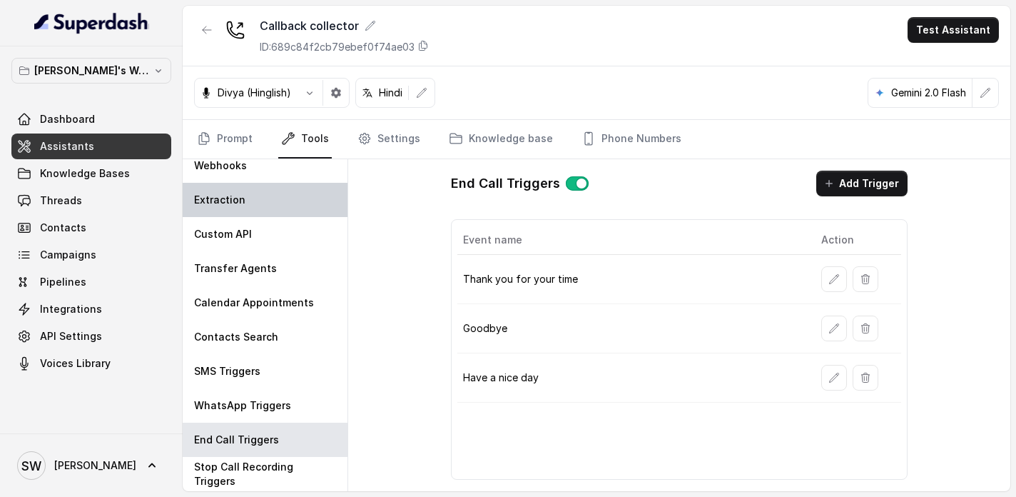
scroll to position [0, 0]
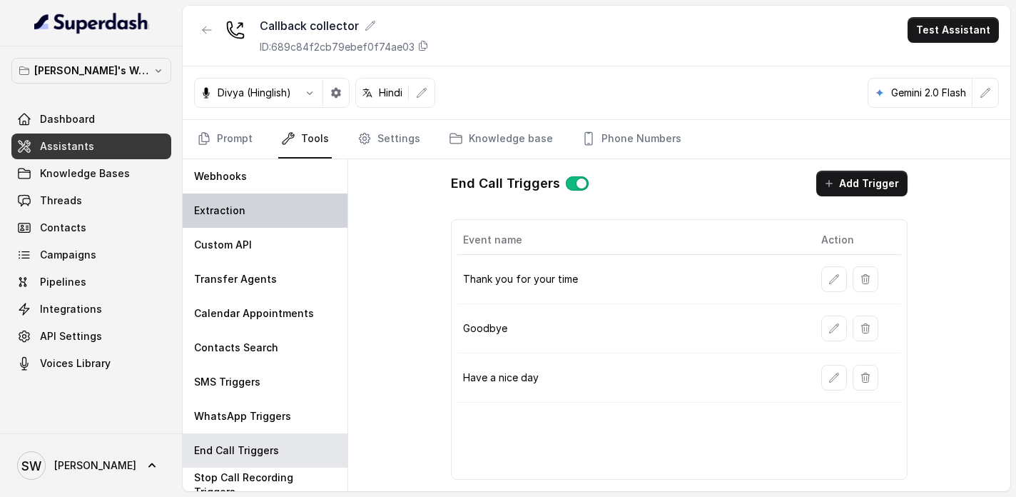
click at [266, 211] on div "Extraction" at bounding box center [265, 210] width 165 height 34
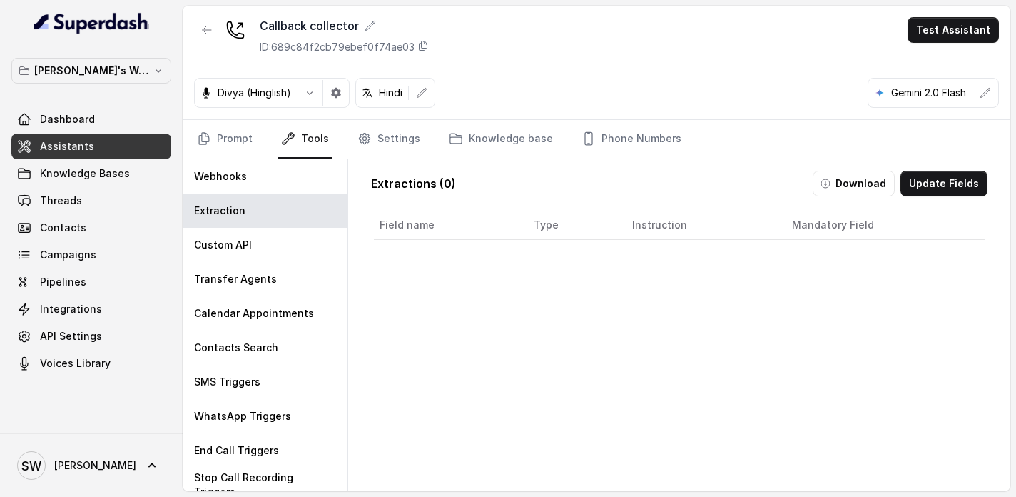
scroll to position [86, 0]
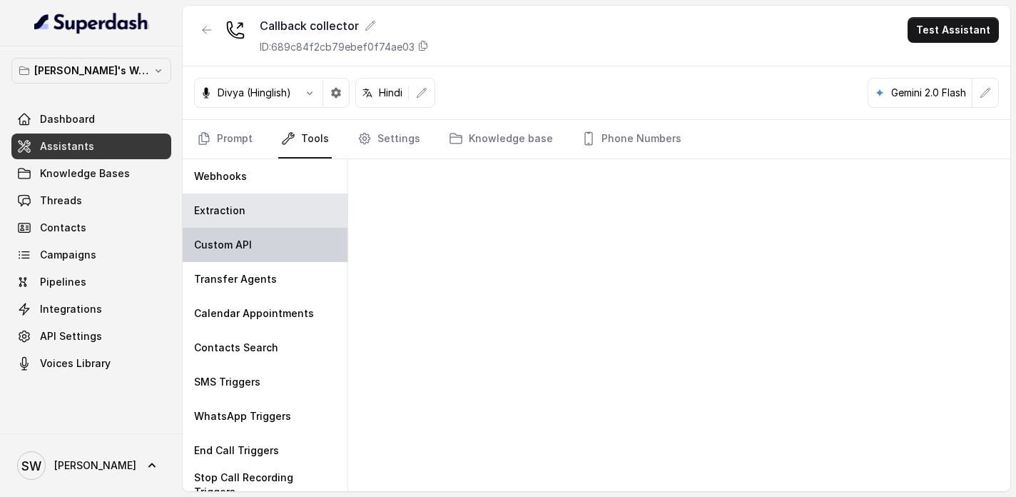
click at [244, 231] on div "Custom API" at bounding box center [265, 245] width 165 height 34
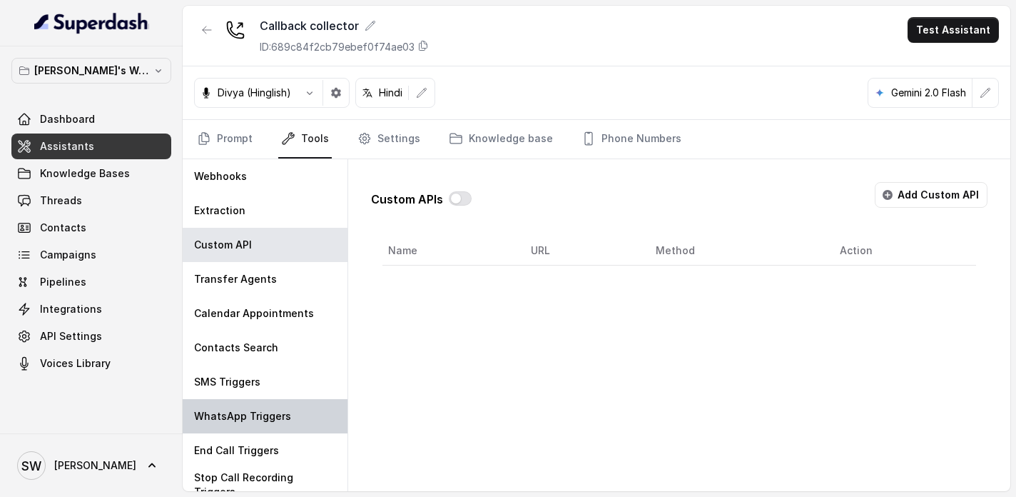
scroll to position [11, 0]
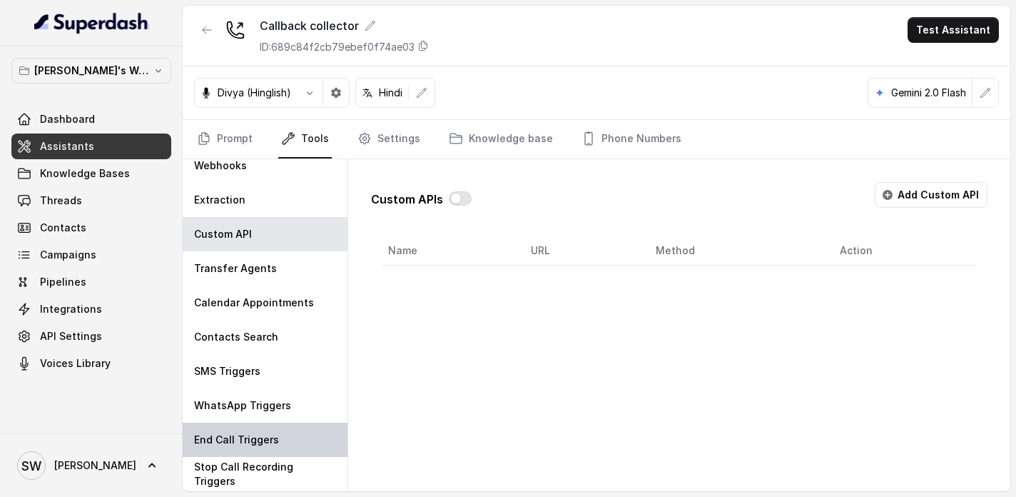
click at [233, 438] on p "End Call Triggers" at bounding box center [236, 440] width 85 height 14
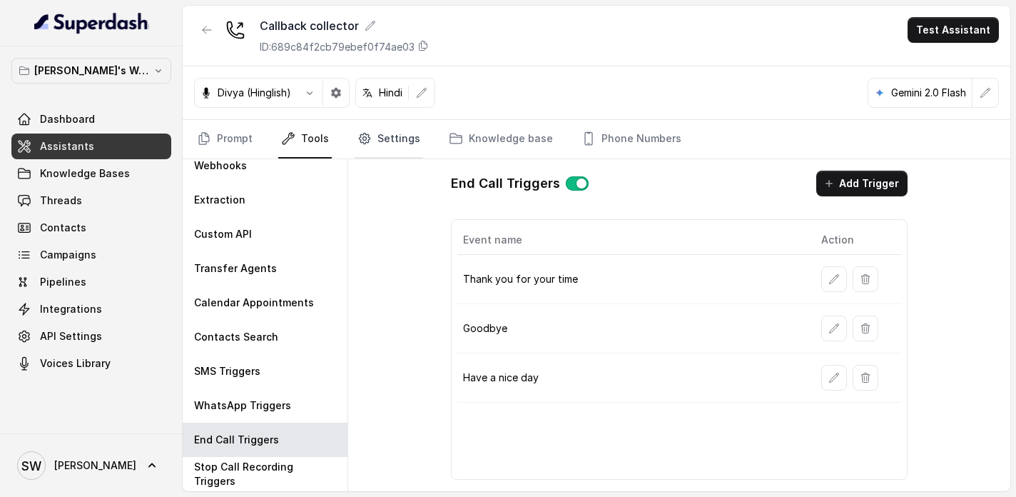
click at [379, 142] on link "Settings" at bounding box center [389, 139] width 69 height 39
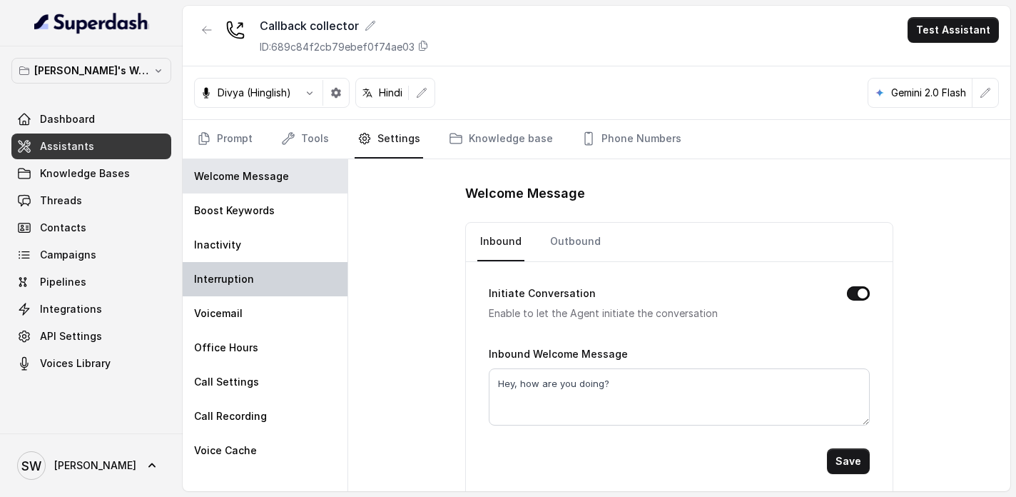
click at [276, 285] on div "Interruption" at bounding box center [265, 279] width 165 height 34
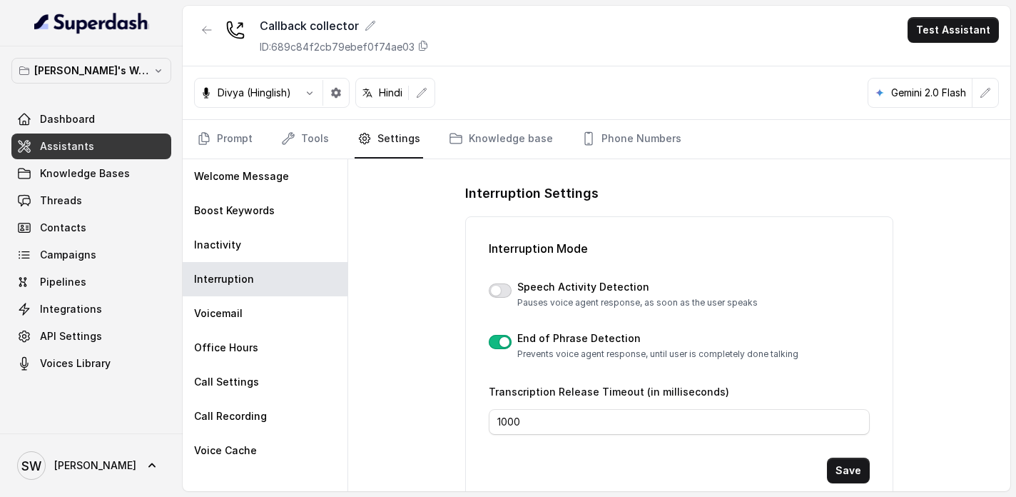
click at [501, 290] on button "button" at bounding box center [500, 290] width 23 height 14
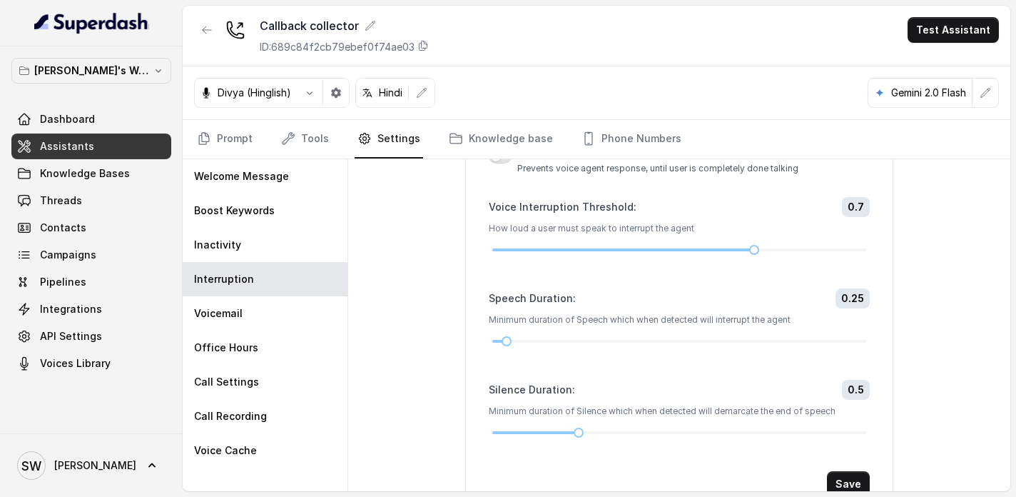
scroll to position [215, 0]
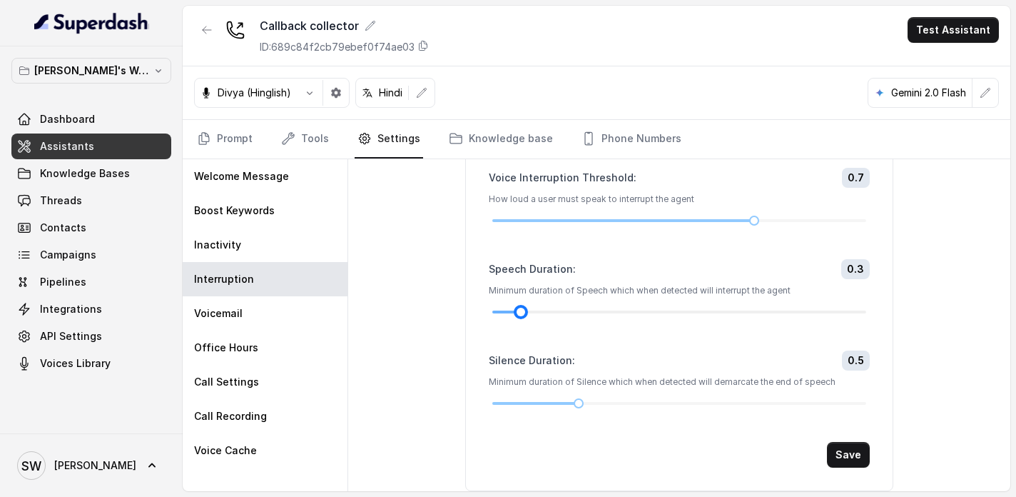
drag, startPoint x: 505, startPoint y: 313, endPoint x: 525, endPoint y: 315, distance: 20.7
click at [525, 315] on div at bounding box center [520, 311] width 7 height 7
drag, startPoint x: 523, startPoint y: 315, endPoint x: 666, endPoint y: 302, distance: 143.3
click at [666, 302] on div "Speech Duration : 0.8 Minimum duration of Speech which when detected will inter…" at bounding box center [679, 287] width 381 height 57
drag, startPoint x: 577, startPoint y: 402, endPoint x: 522, endPoint y: 403, distance: 54.3
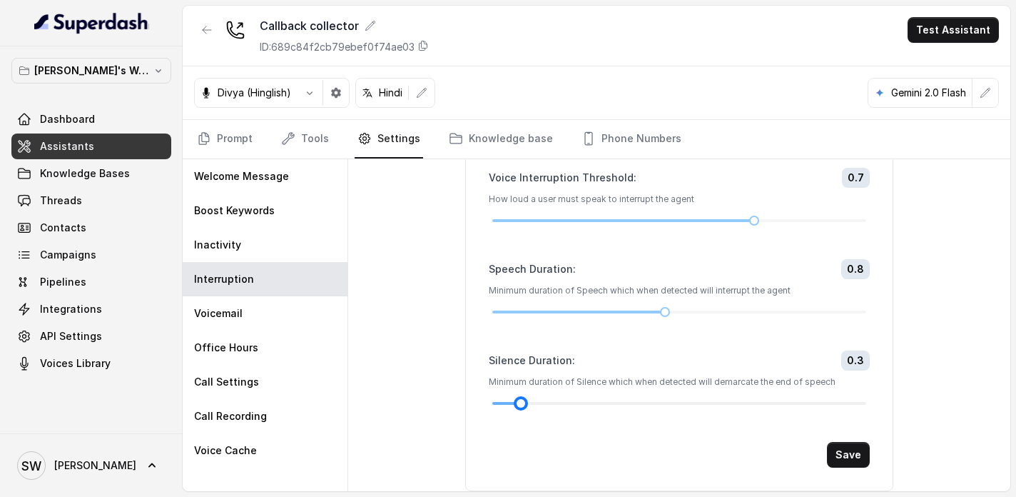
click at [522, 403] on div at bounding box center [520, 403] width 7 height 7
click at [851, 444] on button "Save" at bounding box center [848, 455] width 43 height 26
click at [933, 30] on button "Test Assistant" at bounding box center [953, 30] width 91 height 26
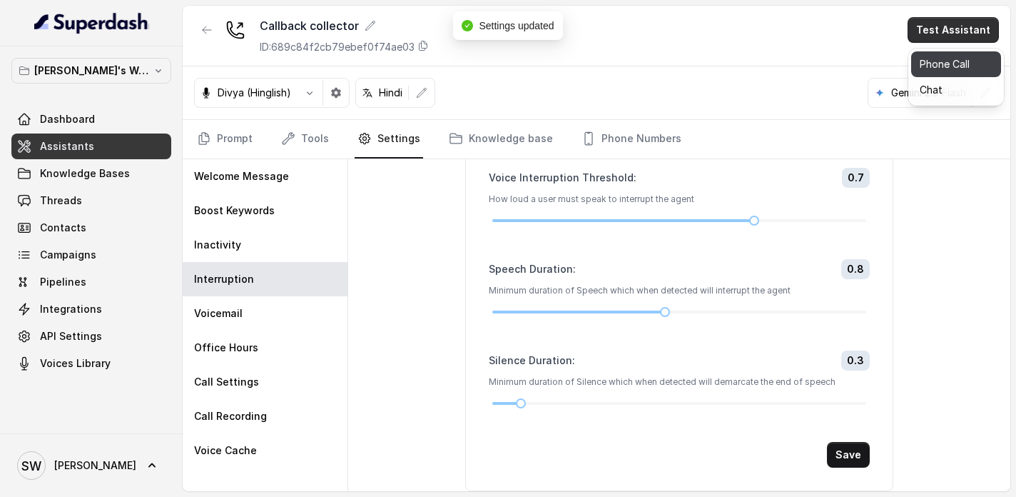
click at [930, 59] on button "Phone Call" at bounding box center [956, 64] width 90 height 26
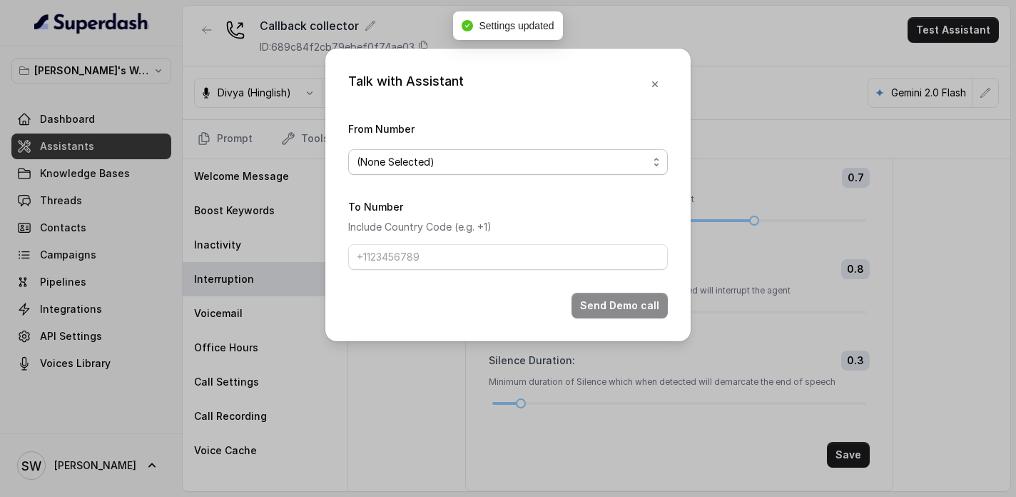
click at [548, 159] on span "(None Selected)" at bounding box center [502, 161] width 291 height 17
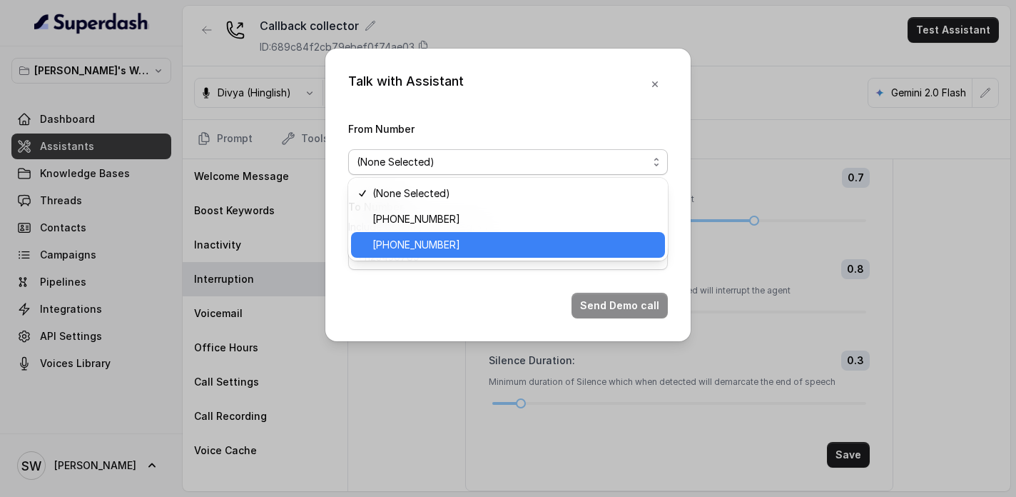
click at [493, 250] on span "[PHONE_NUMBER]" at bounding box center [515, 244] width 284 height 17
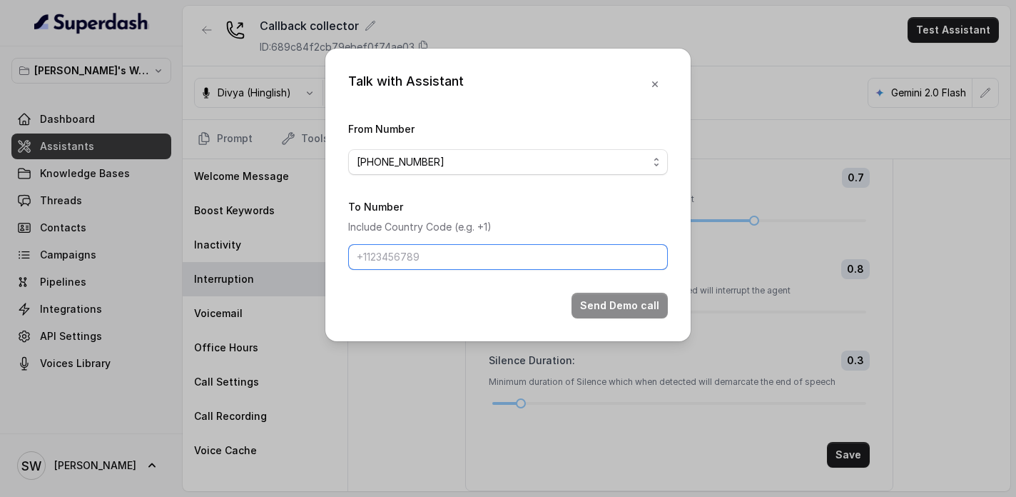
click at [493, 250] on input "To Number" at bounding box center [508, 257] width 320 height 26
type input "[PHONE_NUMBER]"
click at [616, 312] on button "Send Demo call" at bounding box center [620, 306] width 96 height 26
